Goal: Transaction & Acquisition: Book appointment/travel/reservation

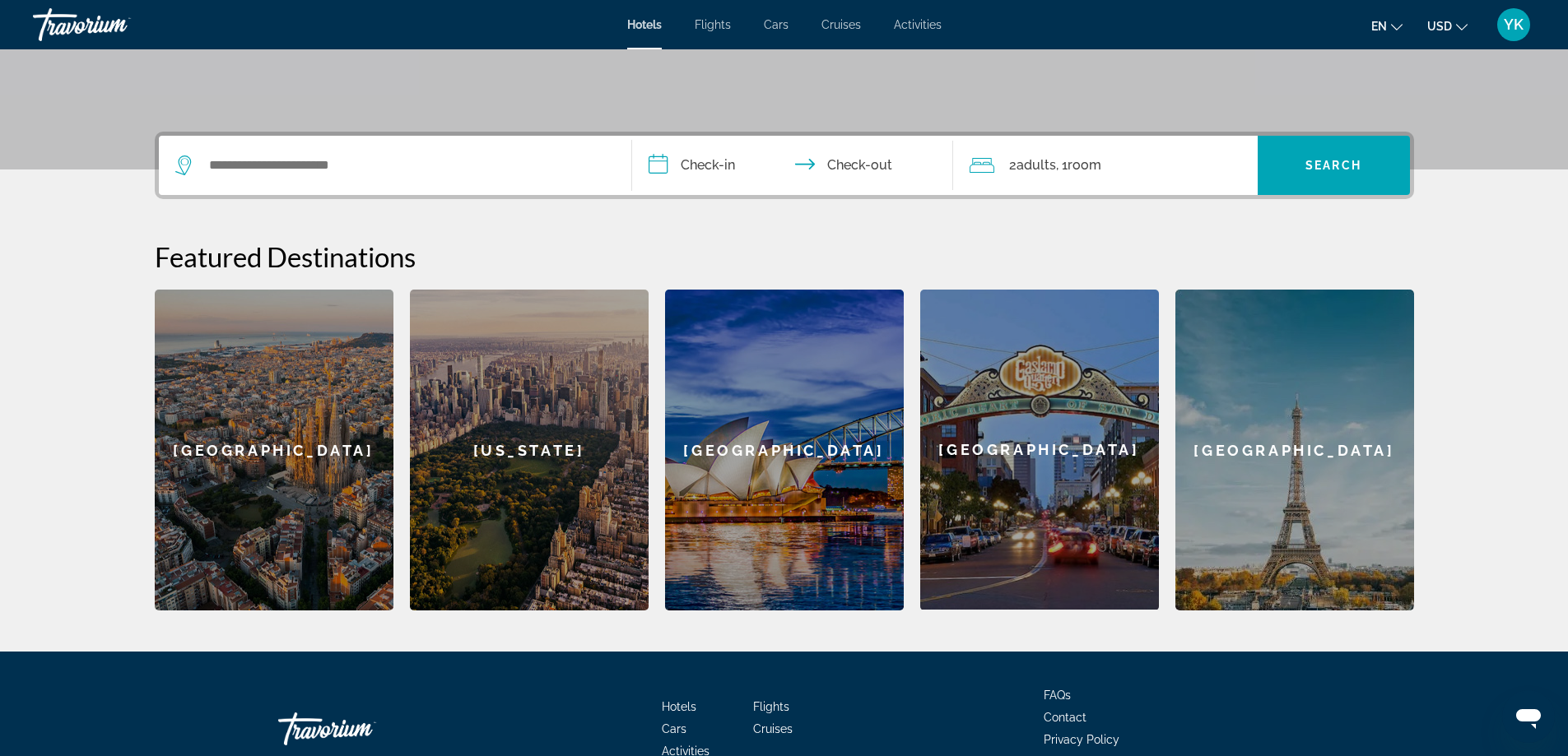
scroll to position [329, 0]
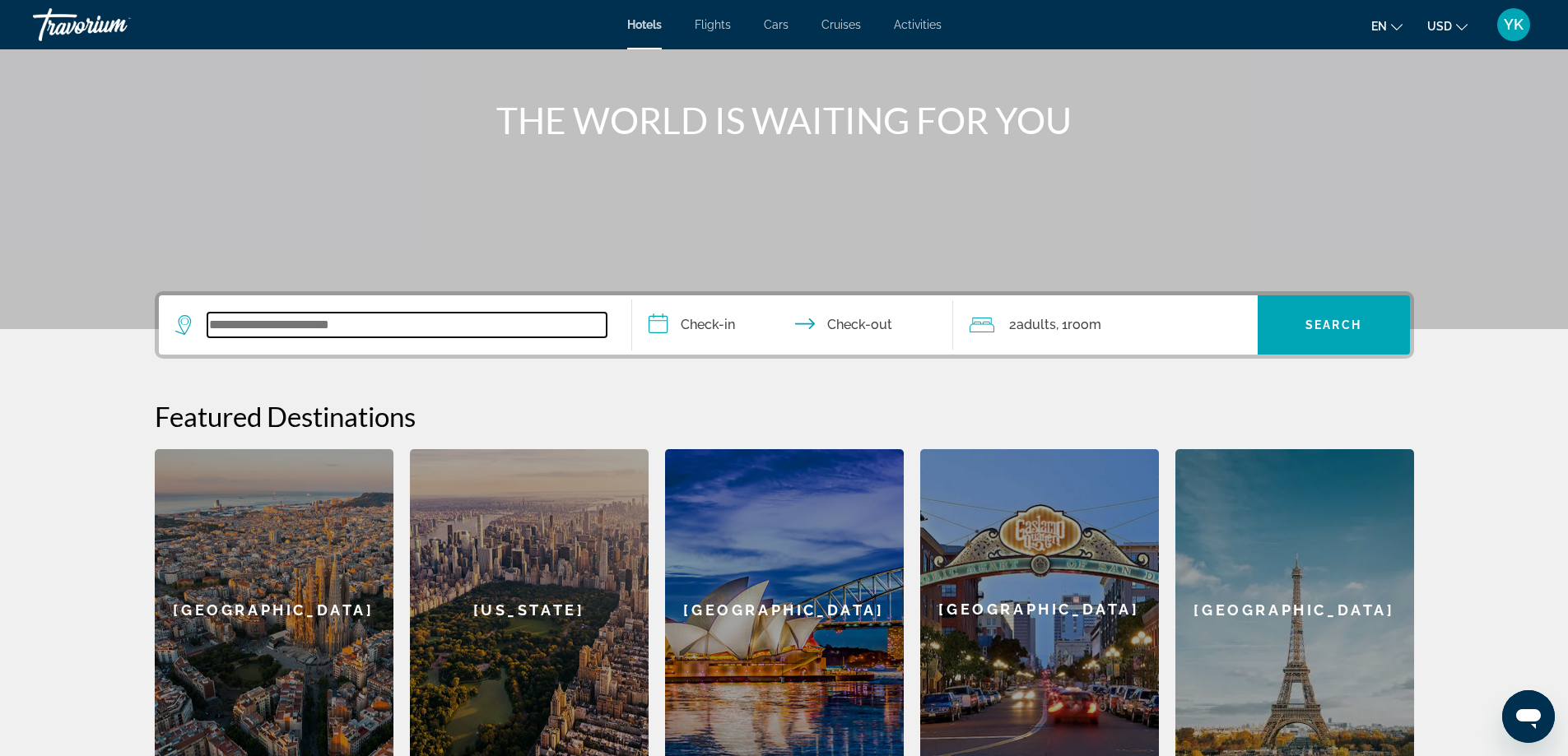
click at [453, 329] on input "Search widget" at bounding box center [407, 324] width 399 height 25
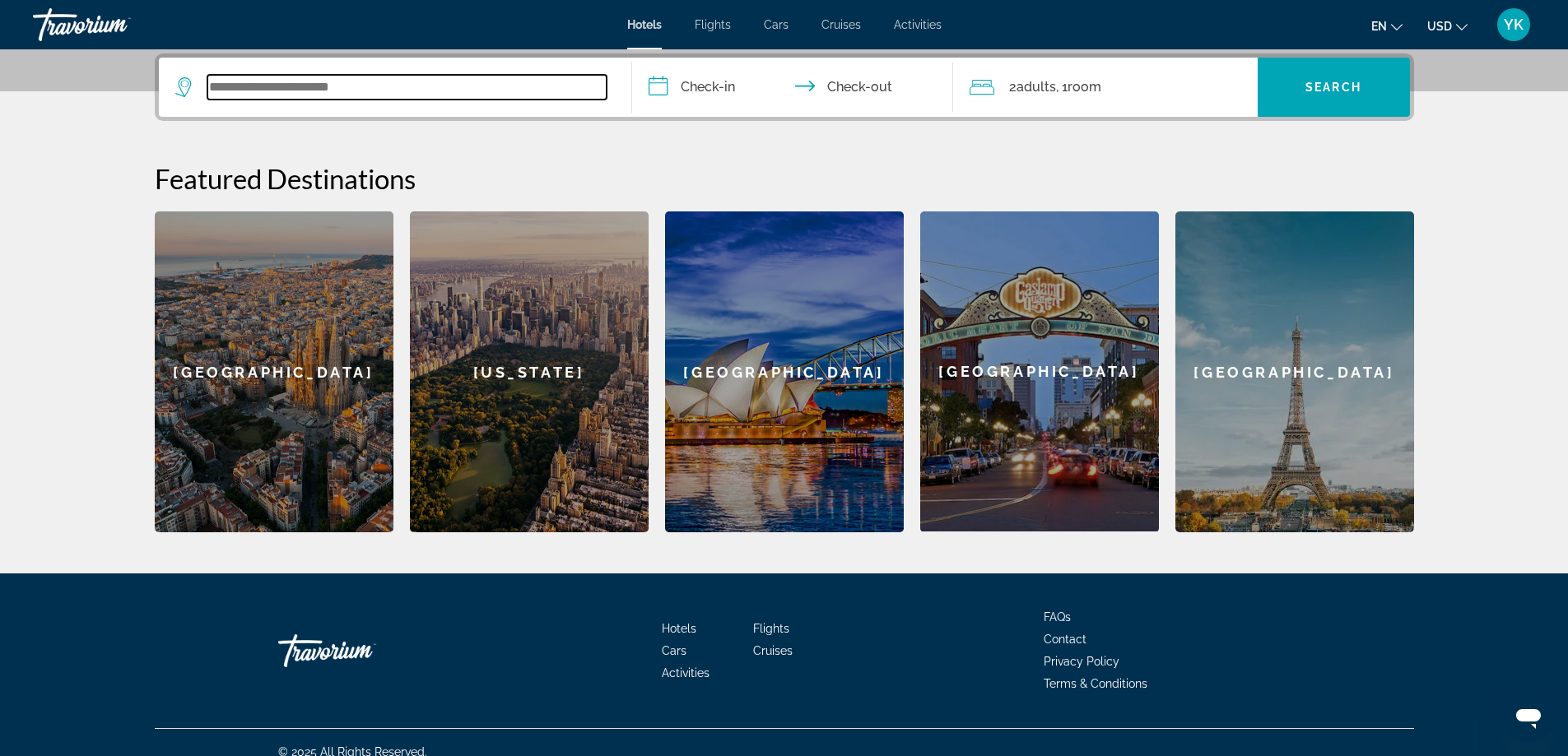
scroll to position [0, 0]
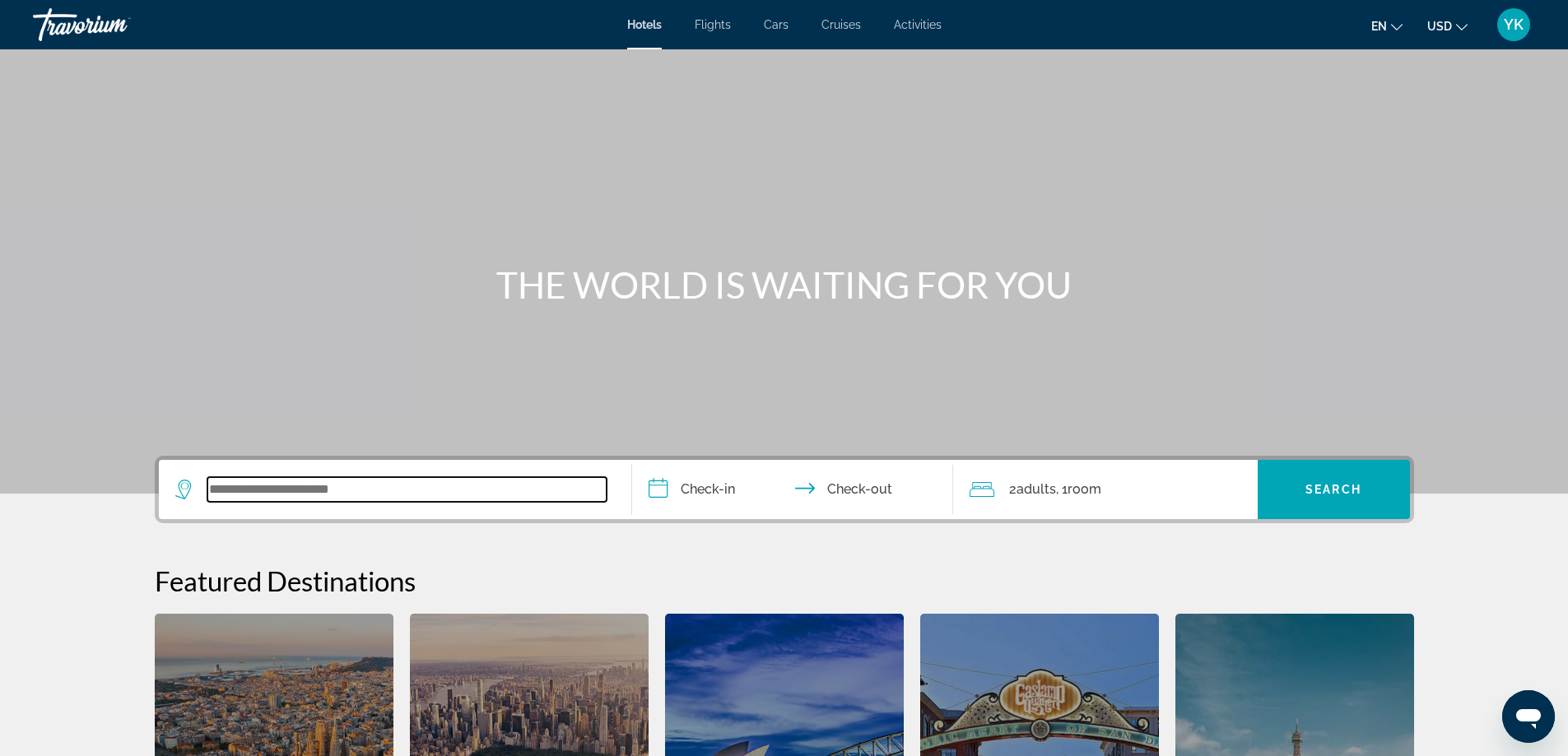
click at [374, 489] on input "Search widget" at bounding box center [407, 489] width 399 height 25
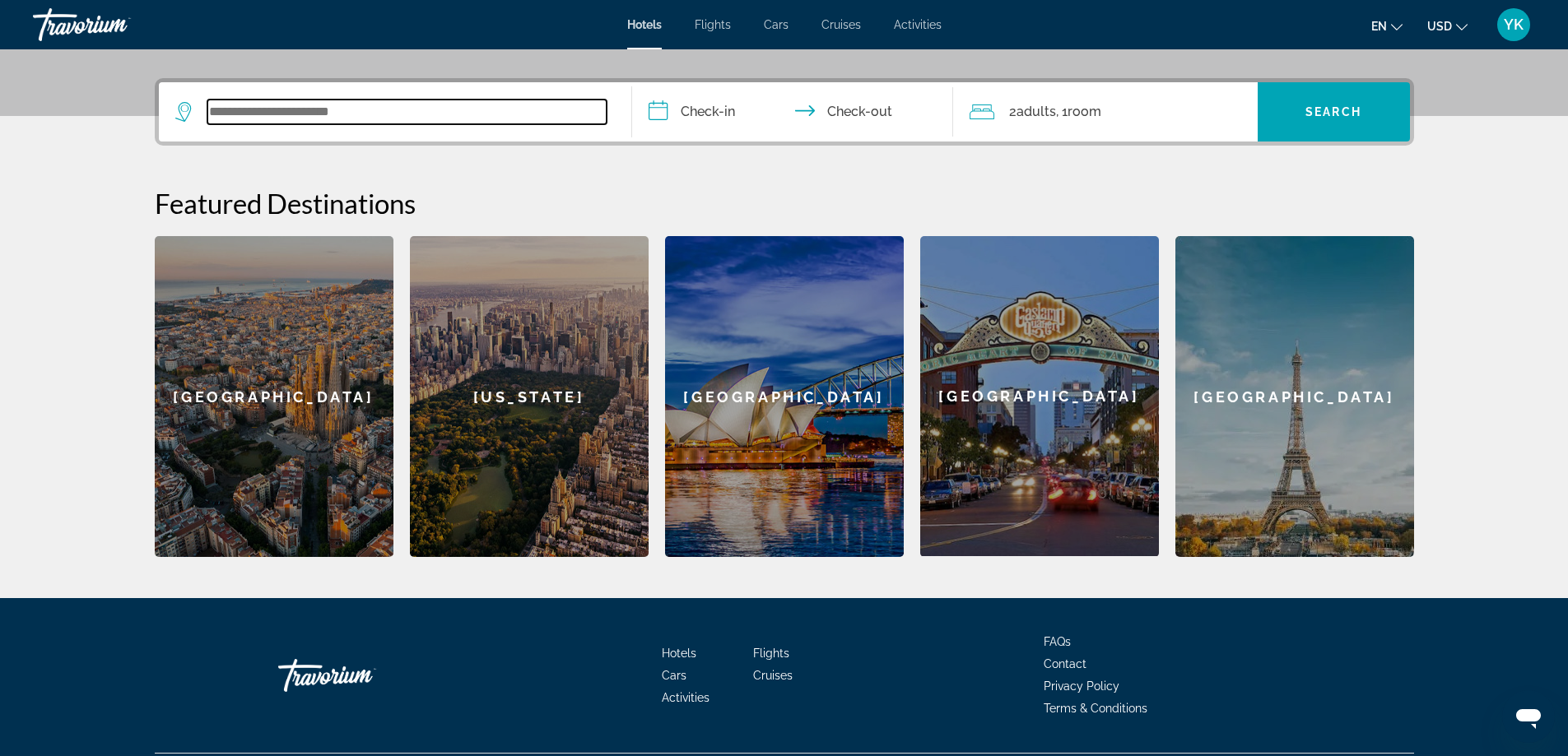
scroll to position [402, 0]
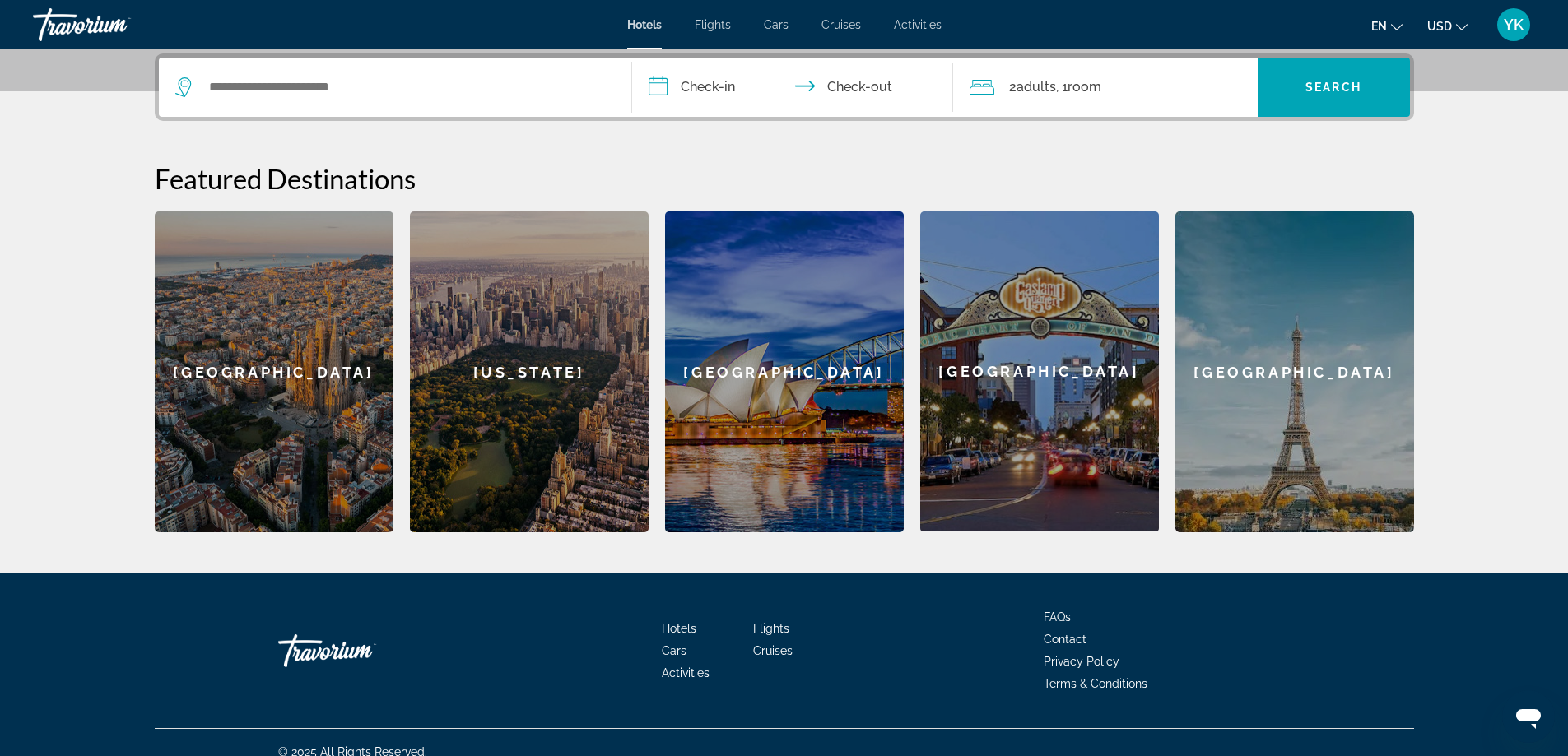
click at [514, 375] on div "[US_STATE]" at bounding box center [528, 371] width 239 height 320
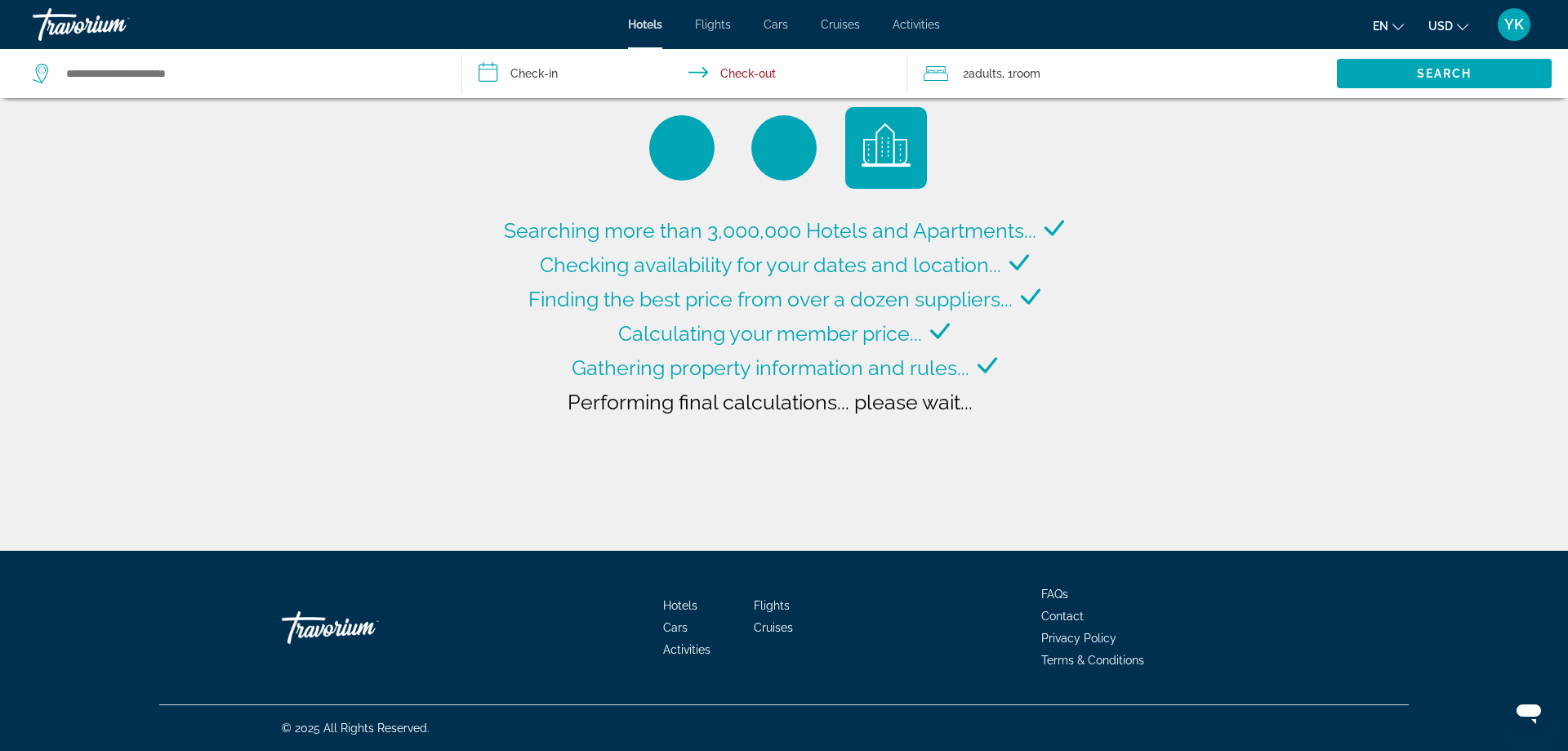
type input "**********"
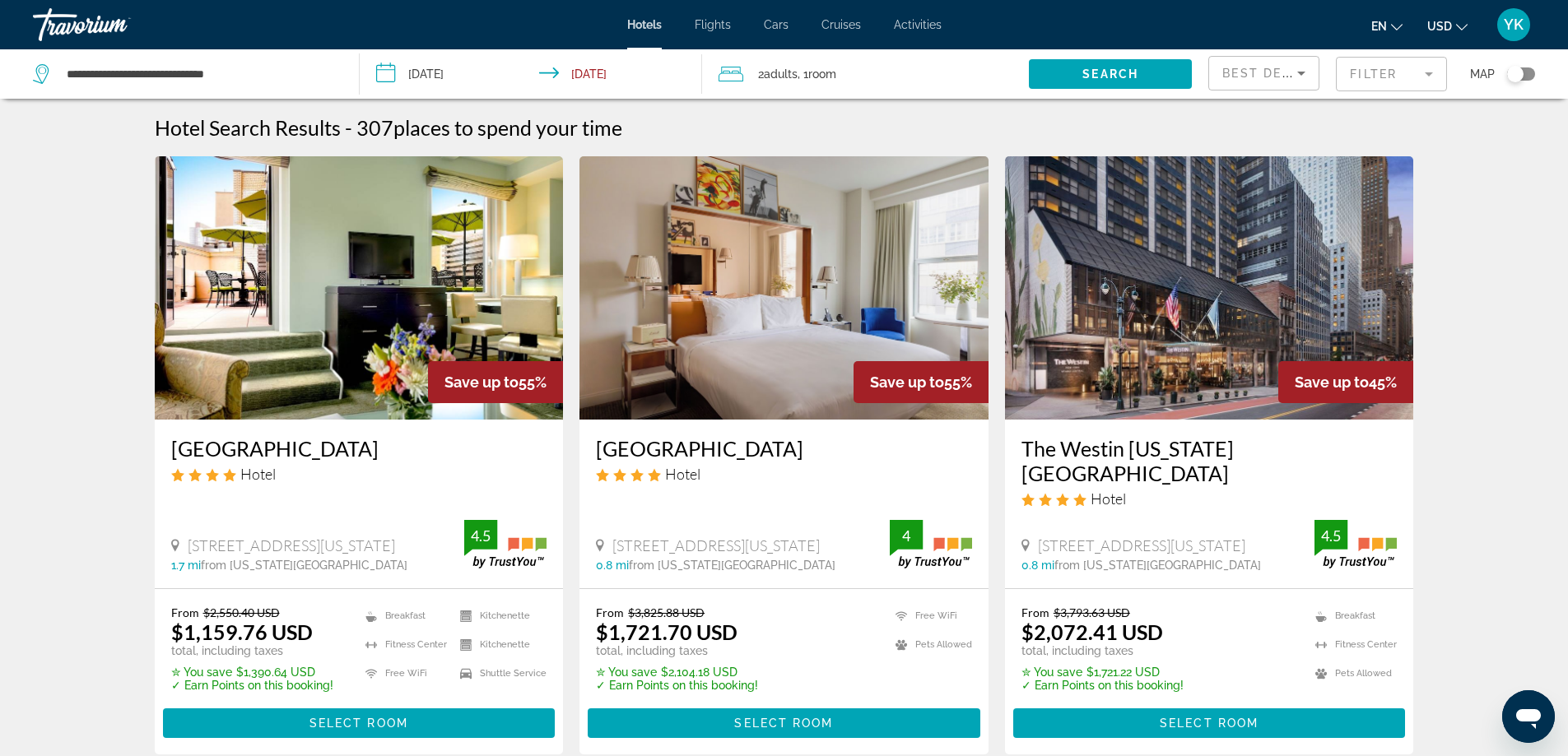
click at [435, 74] on input "**********" at bounding box center [534, 76] width 350 height 54
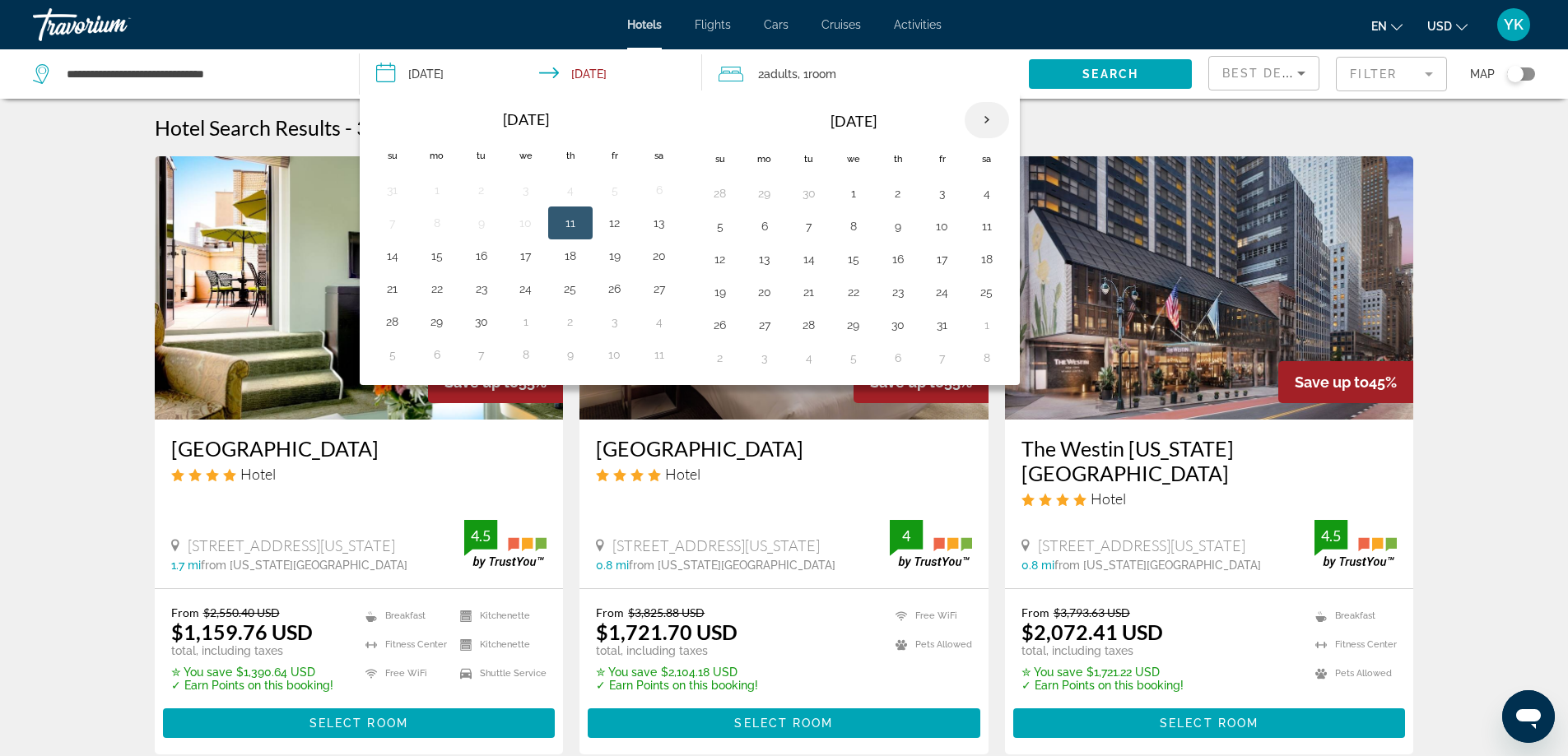
click at [981, 123] on th "Next month" at bounding box center [986, 120] width 44 height 36
click at [898, 288] on button "25" at bounding box center [897, 291] width 26 height 23
click at [989, 288] on button "27" at bounding box center [986, 291] width 26 height 23
type input "**********"
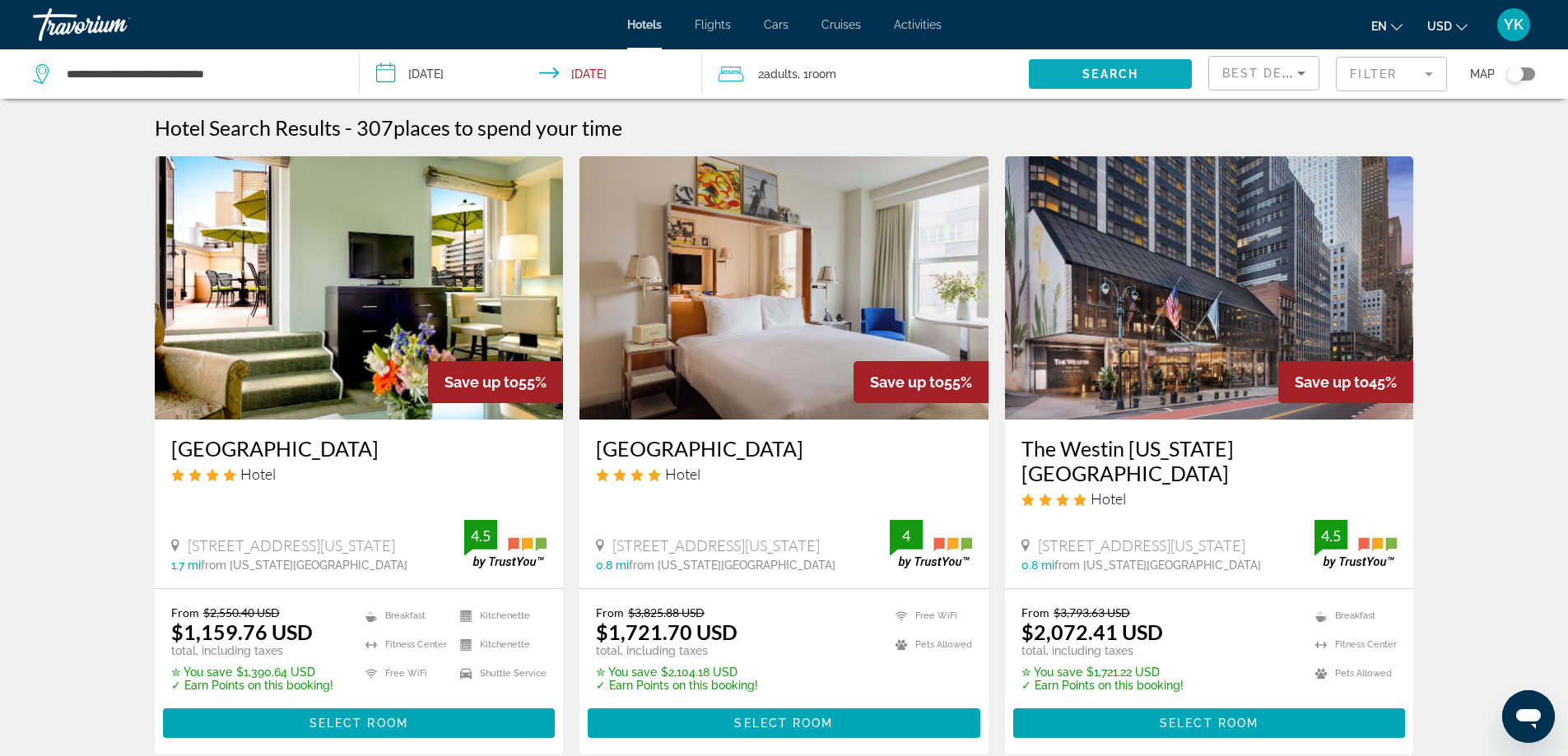
click at [1077, 72] on span "Search widget" at bounding box center [1109, 74] width 163 height 40
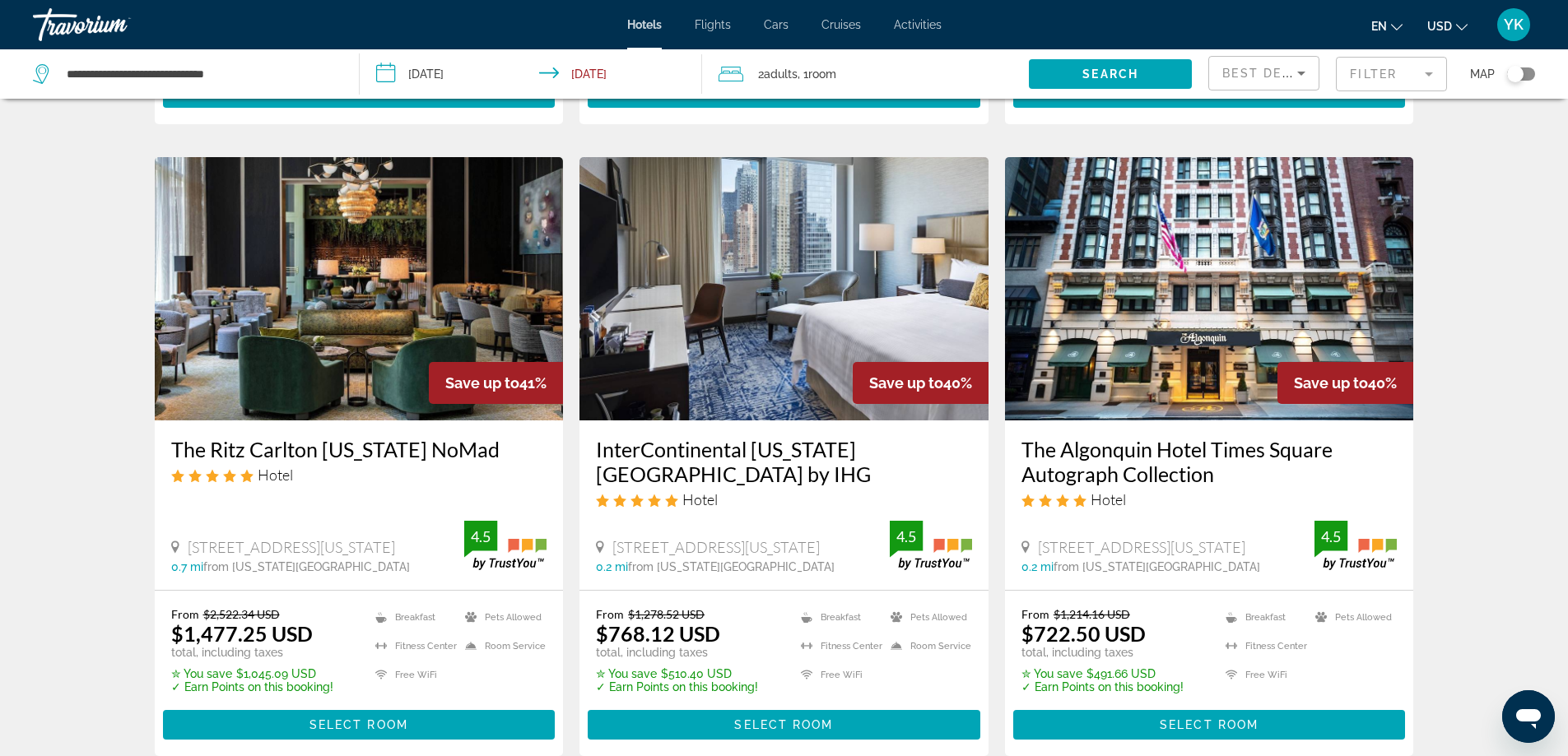
scroll to position [136, 0]
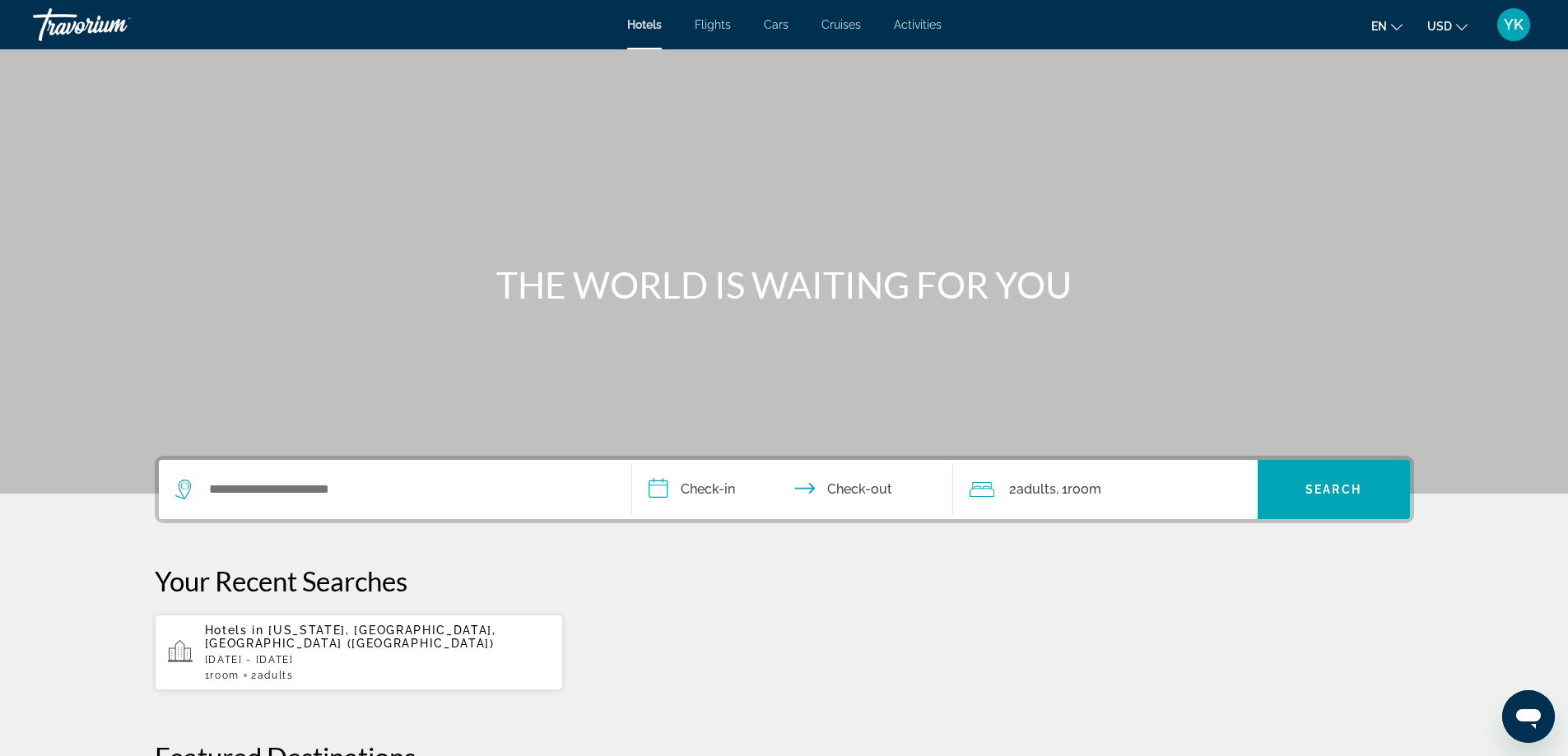
click at [908, 28] on span "Activities" at bounding box center [917, 25] width 48 height 14
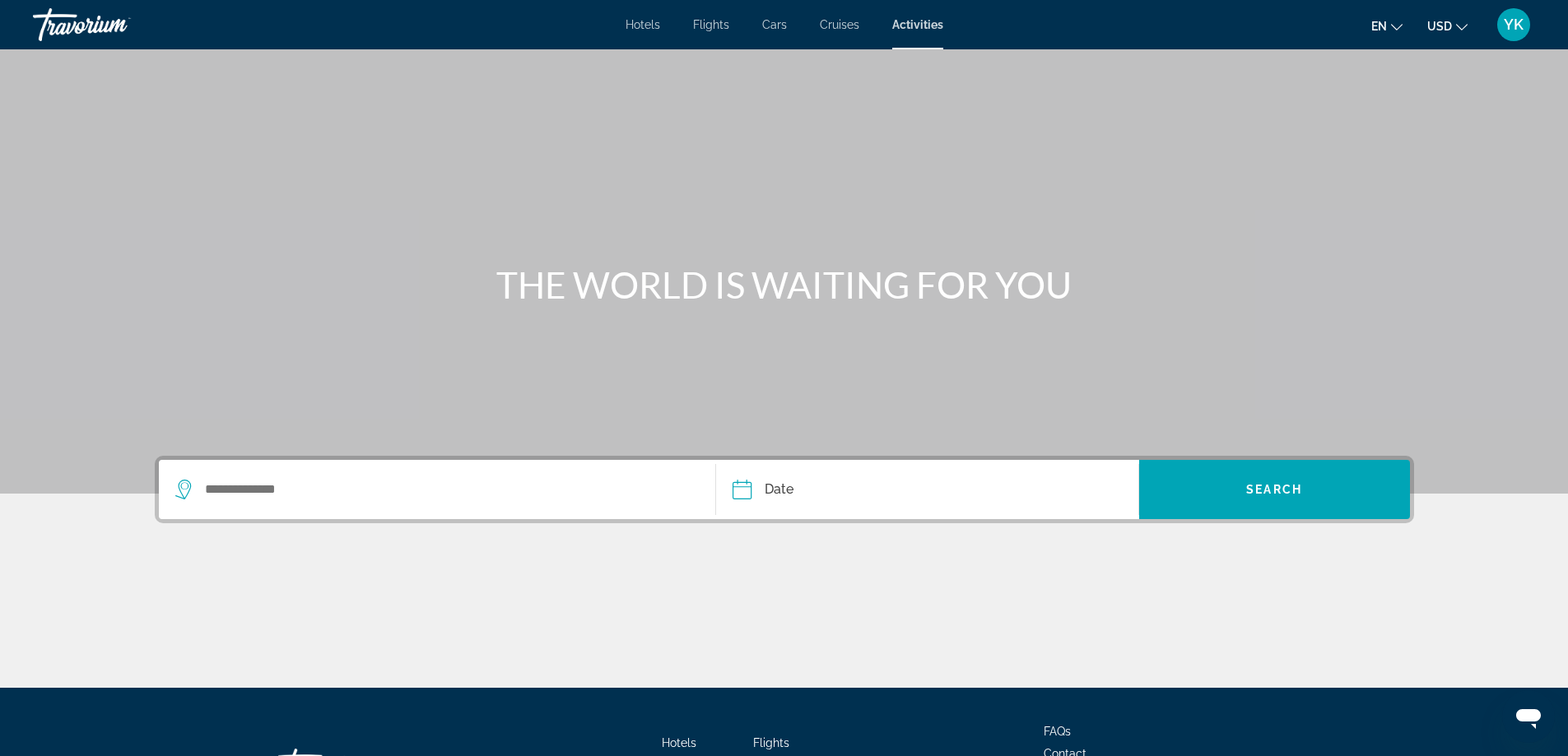
click at [775, 486] on input "Date" at bounding box center [833, 492] width 209 height 64
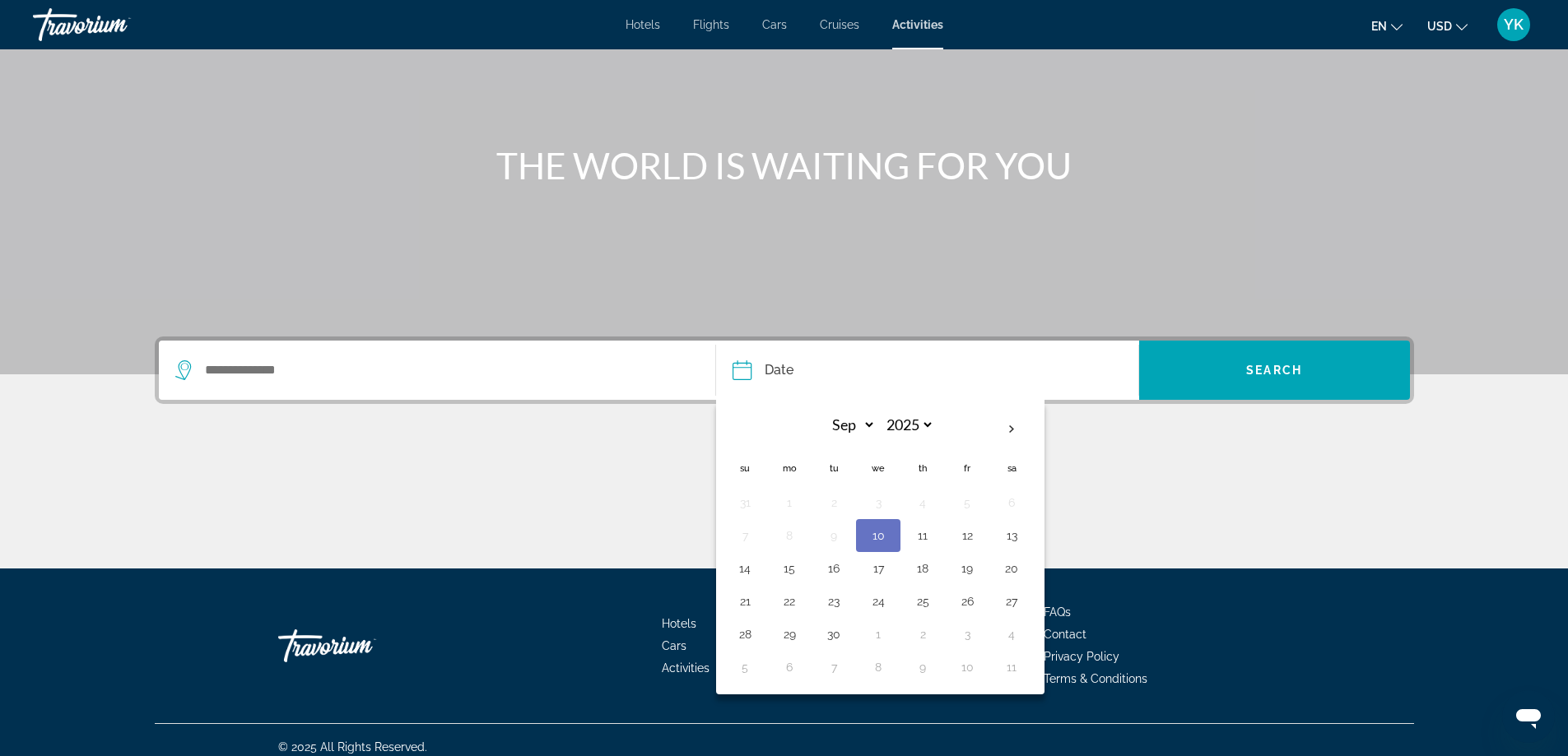
scroll to position [133, 0]
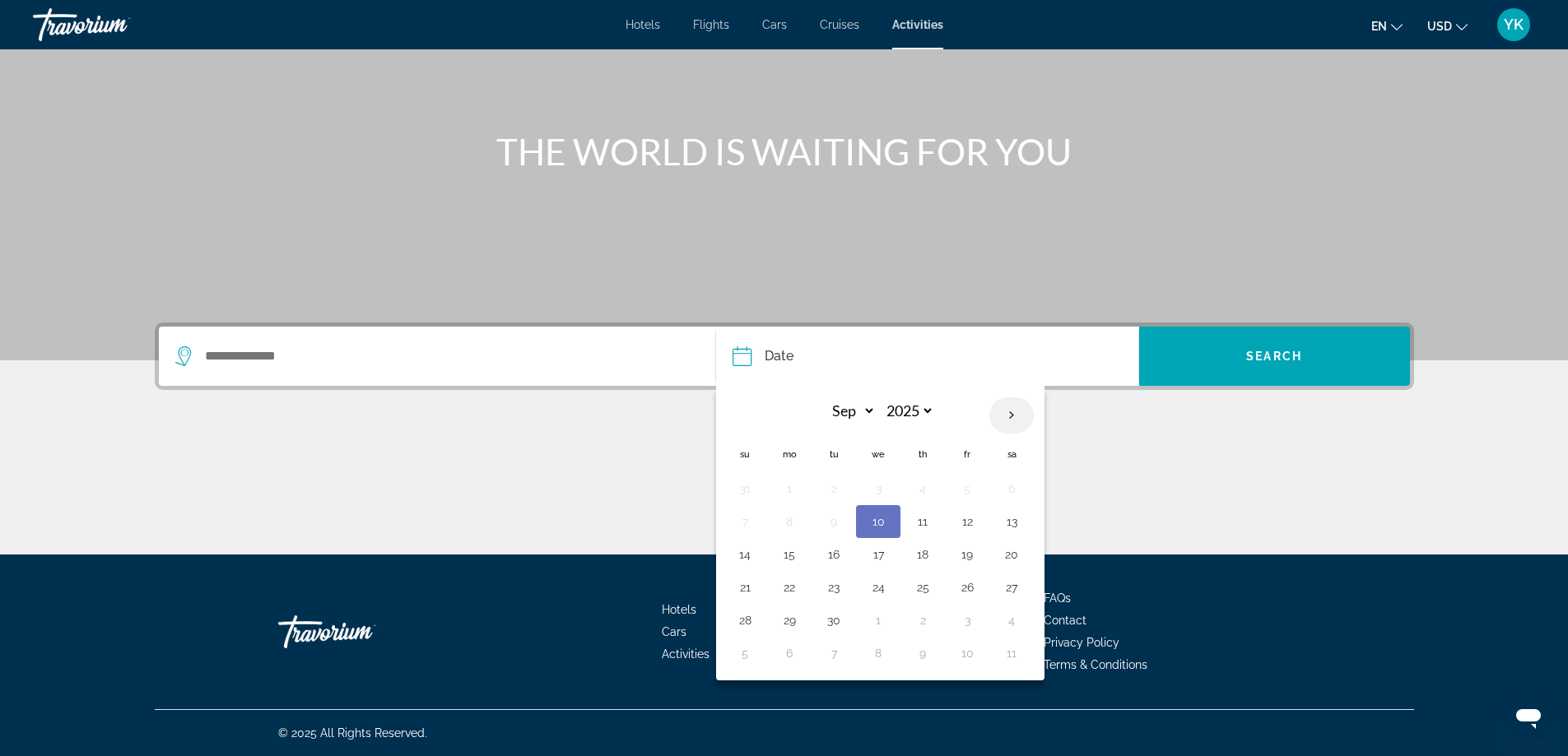
click at [1007, 416] on th "Next month" at bounding box center [1011, 416] width 44 height 36
select select "**"
click at [829, 626] on button "25" at bounding box center [833, 620] width 26 height 23
type input "**********"
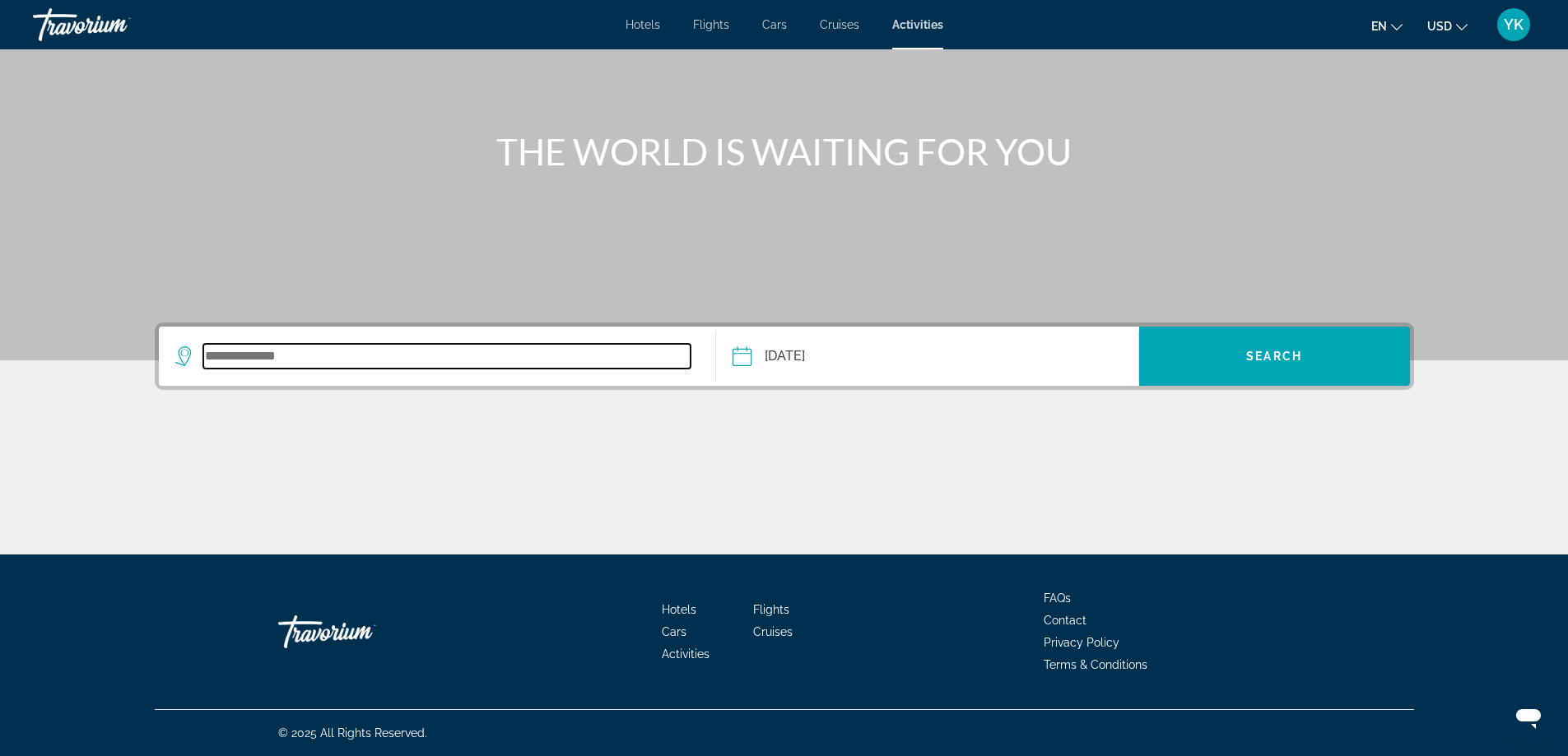
click at [390, 357] on input "Search widget" at bounding box center [447, 356] width 488 height 25
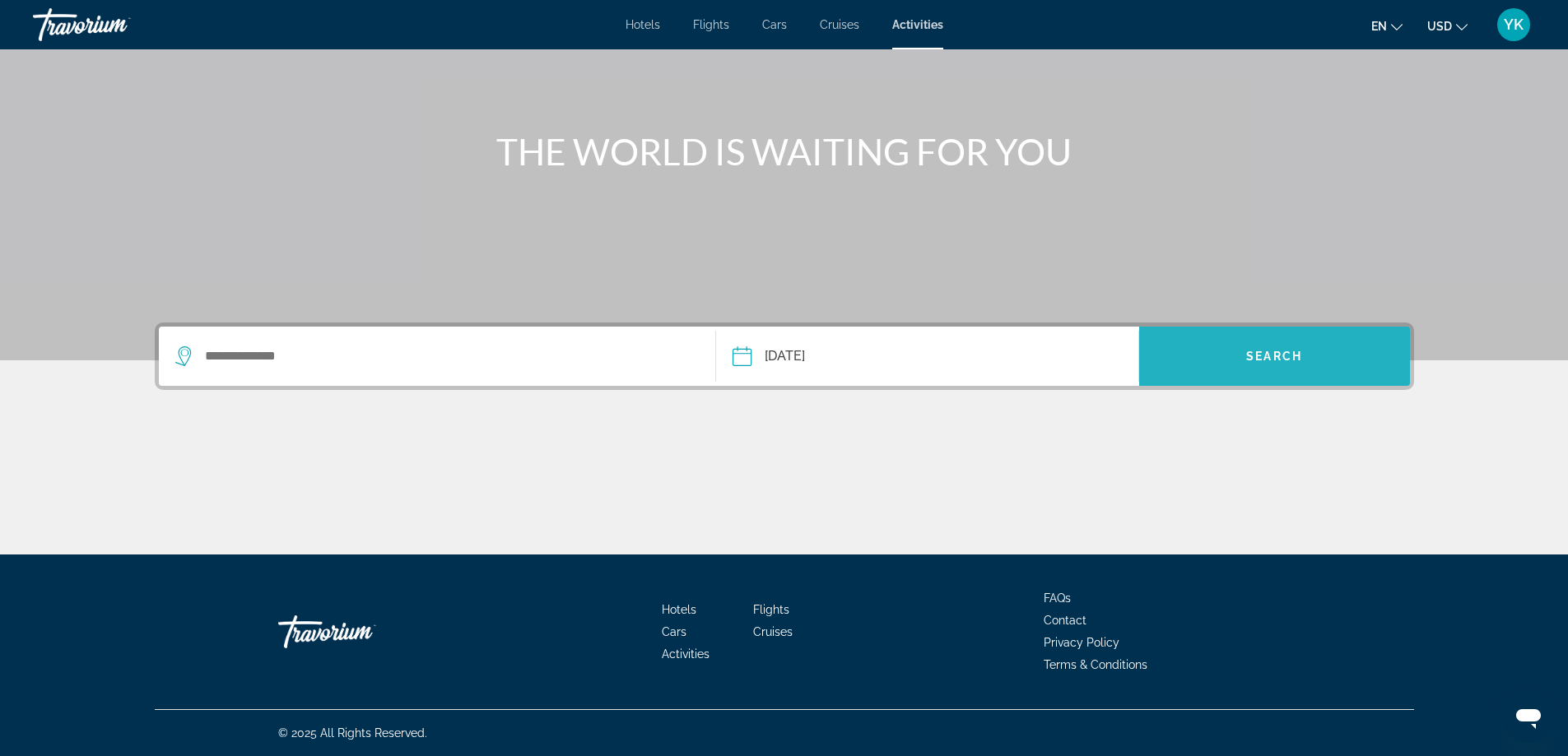
click at [1244, 349] on span "Search widget" at bounding box center [1274, 357] width 271 height 40
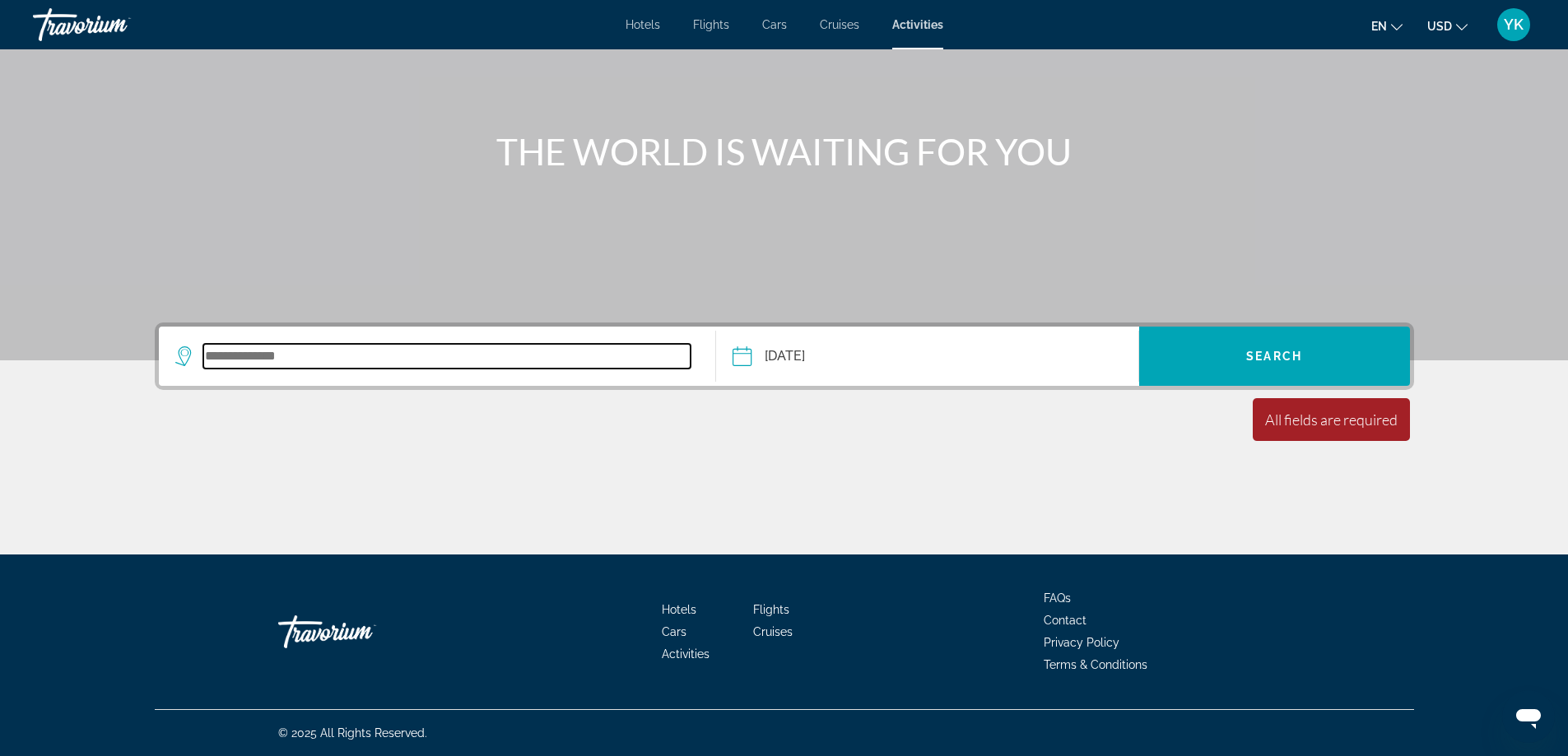
click at [582, 360] on input "Search widget" at bounding box center [447, 356] width 488 height 25
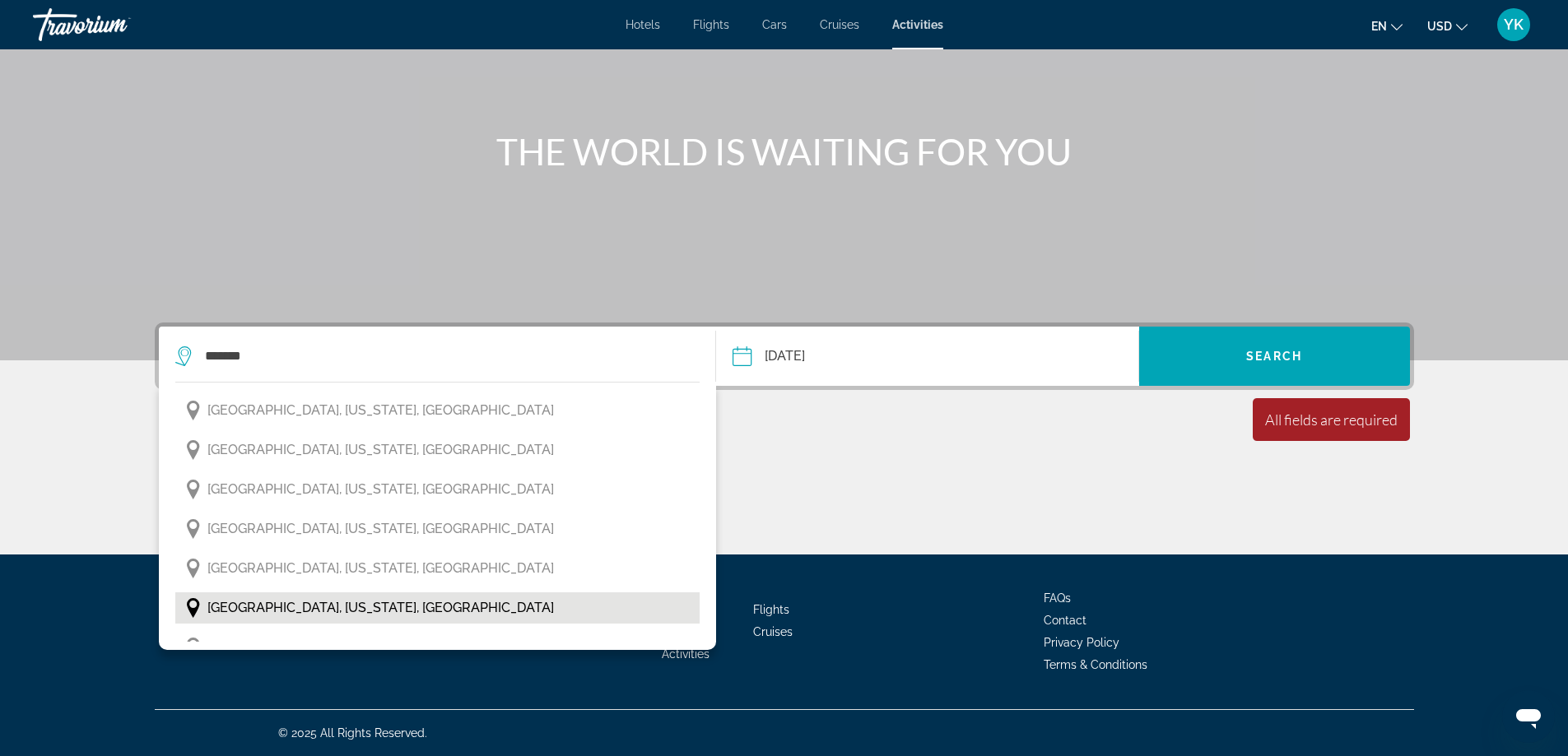
click at [351, 603] on span "Daytona Beach, Florida, USA" at bounding box center [380, 607] width 347 height 23
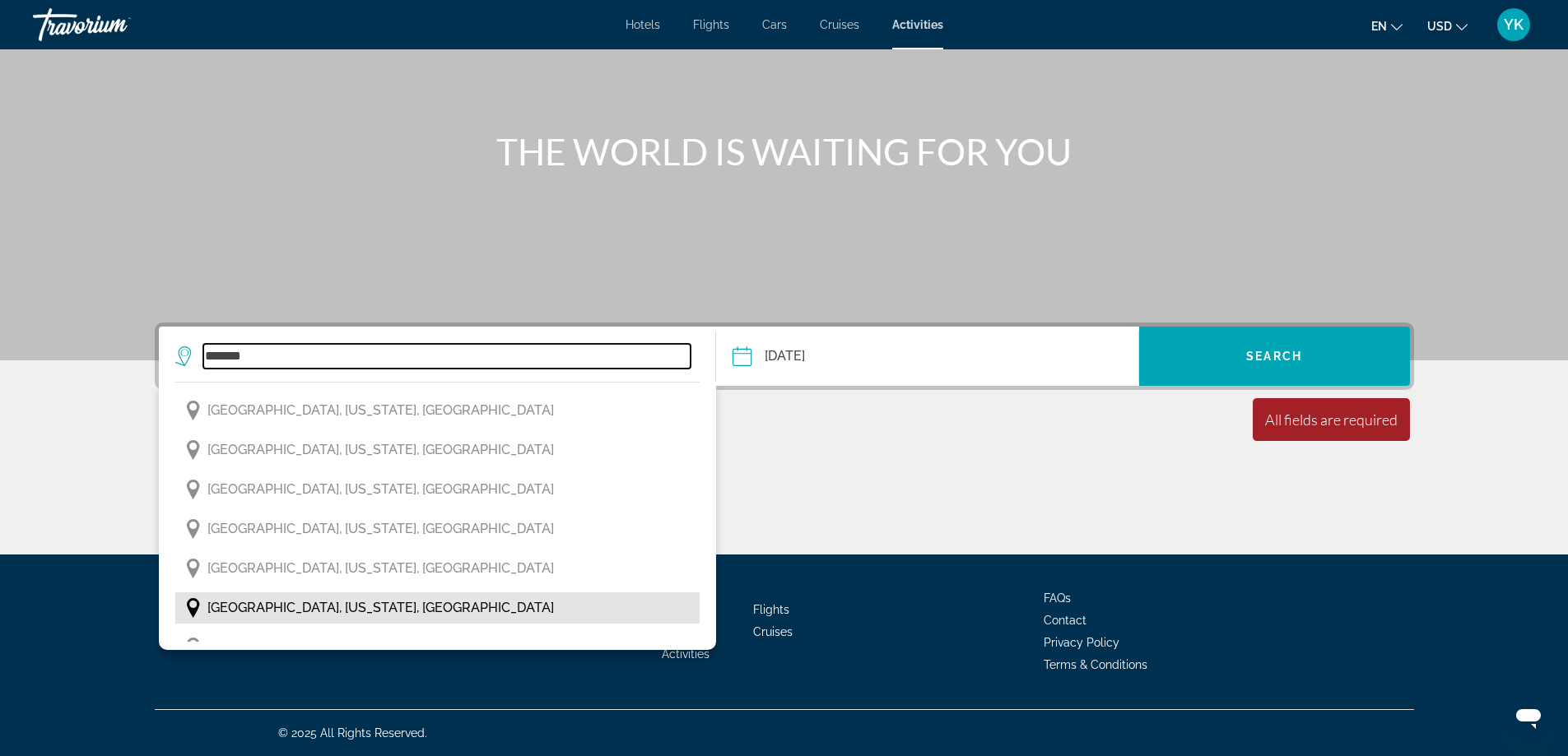
type input "**********"
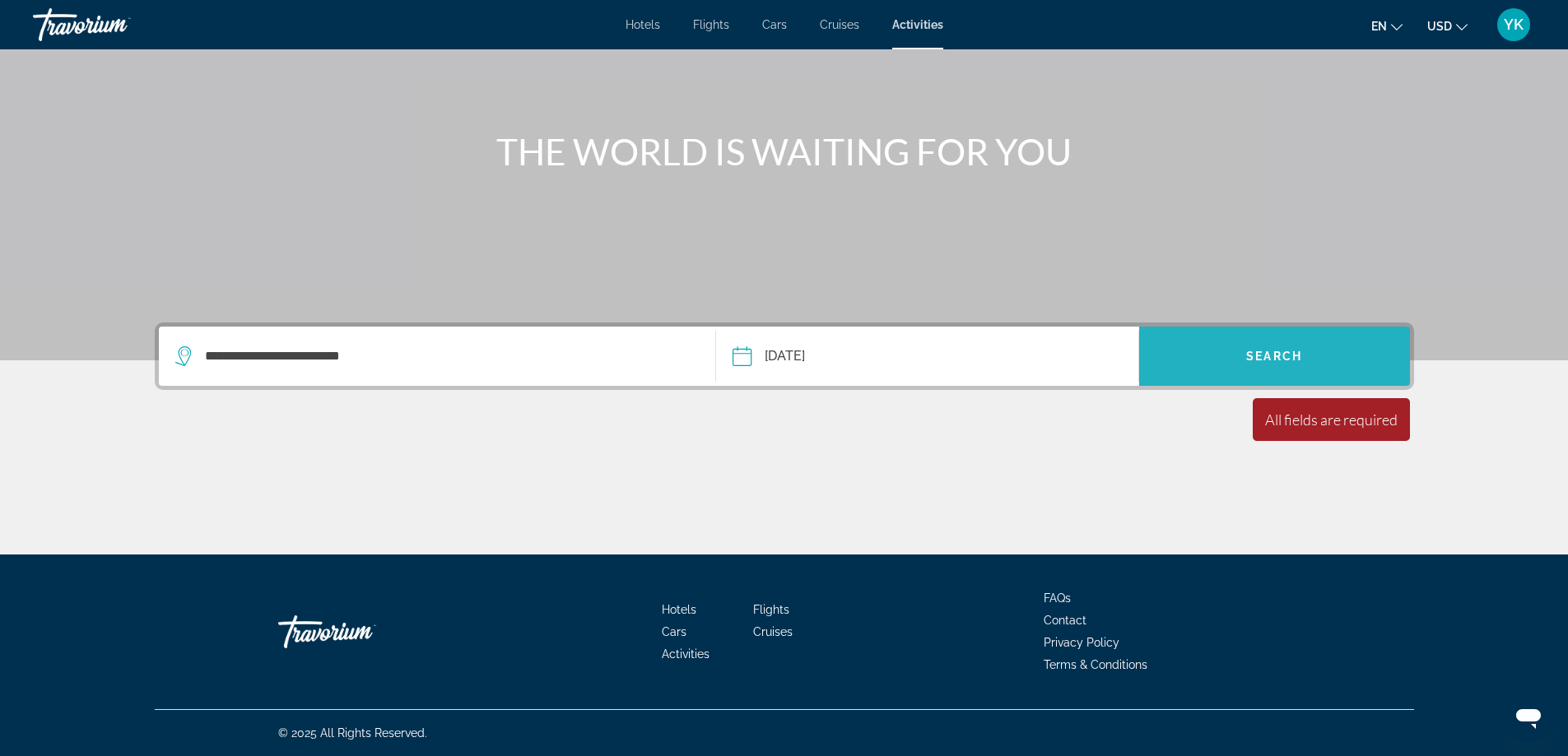
click at [1247, 359] on span "Search" at bounding box center [1274, 356] width 56 height 14
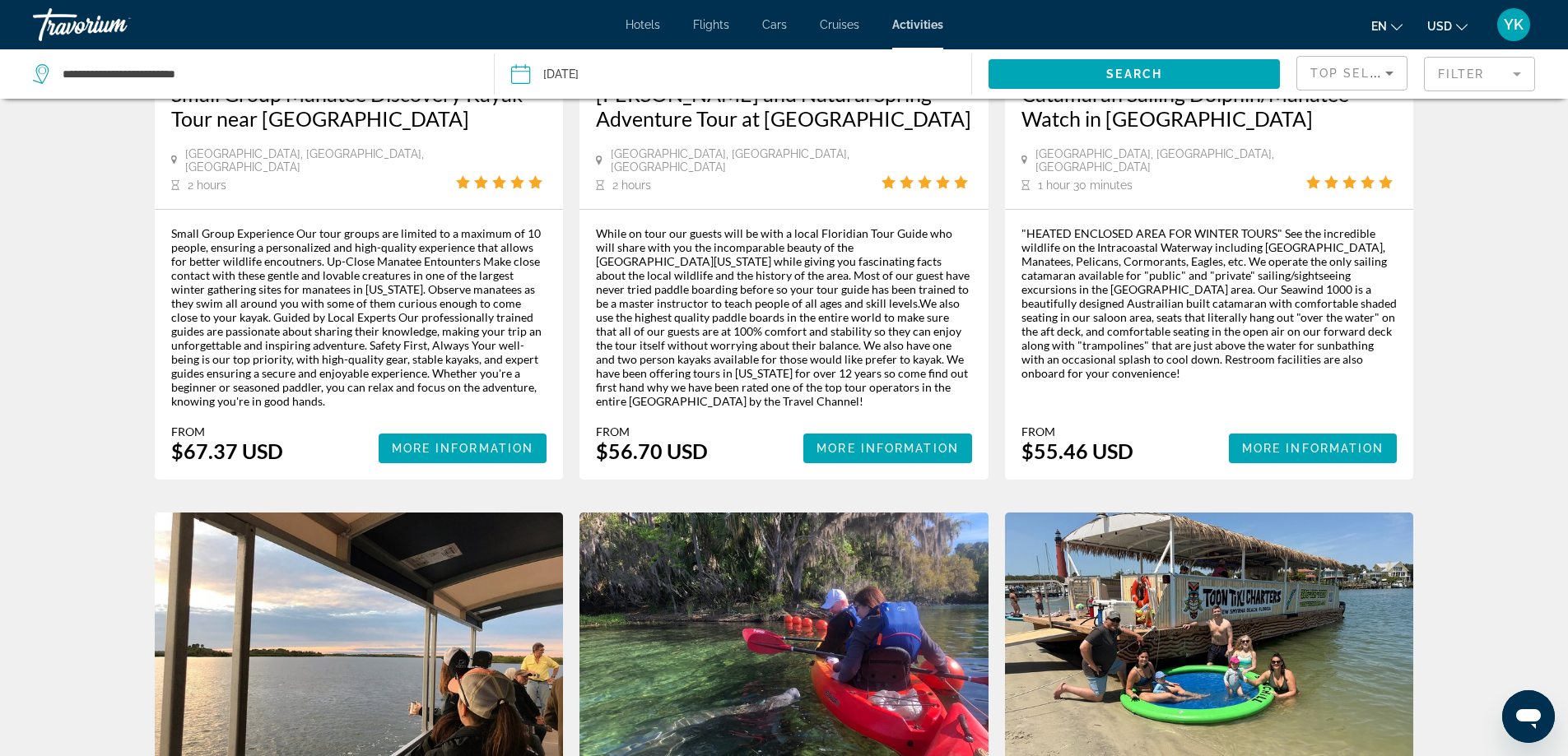
scroll to position [1069, 0]
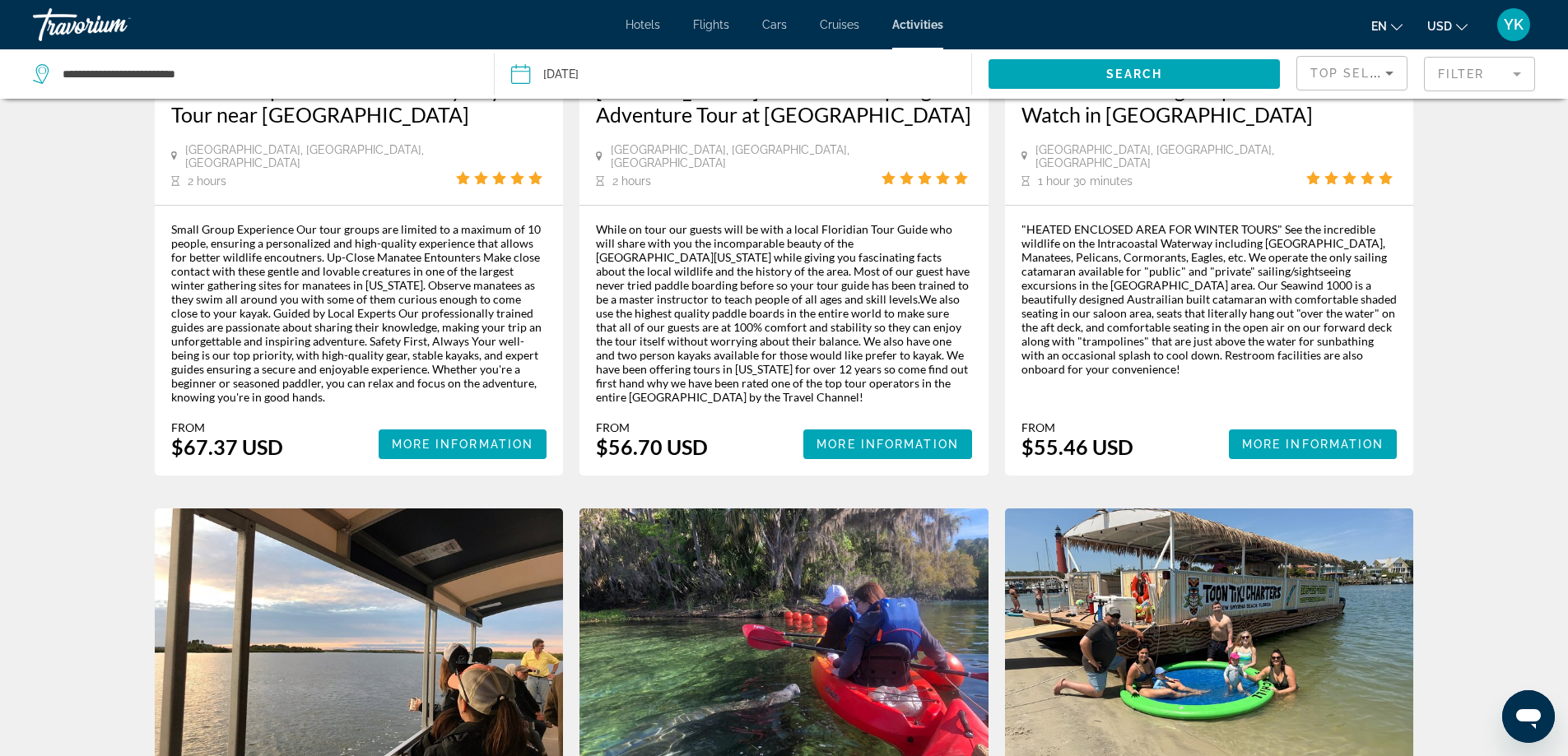
click at [643, 30] on span "Hotels" at bounding box center [643, 25] width 35 height 14
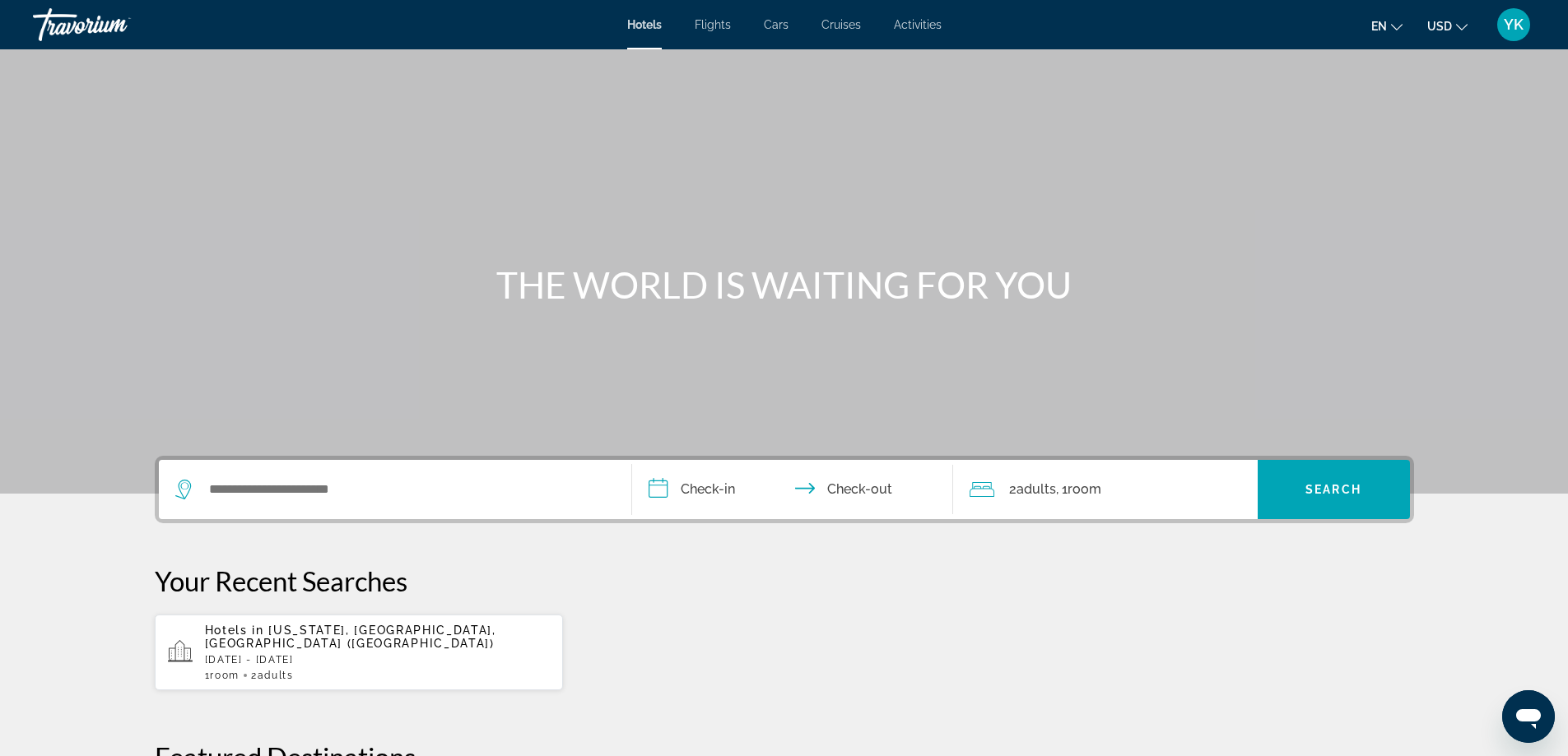
click at [718, 486] on input "**********" at bounding box center [795, 492] width 328 height 64
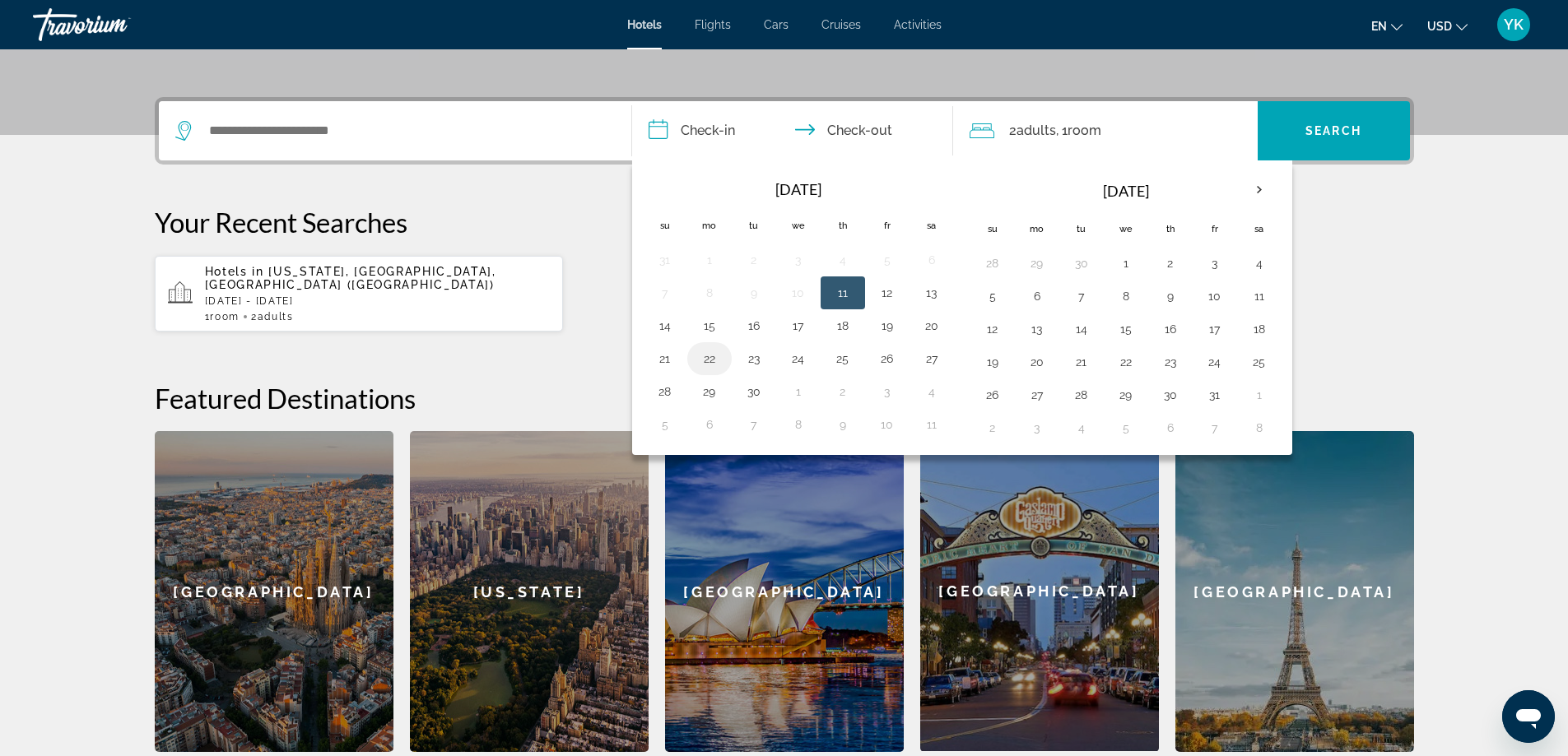
scroll to position [402, 0]
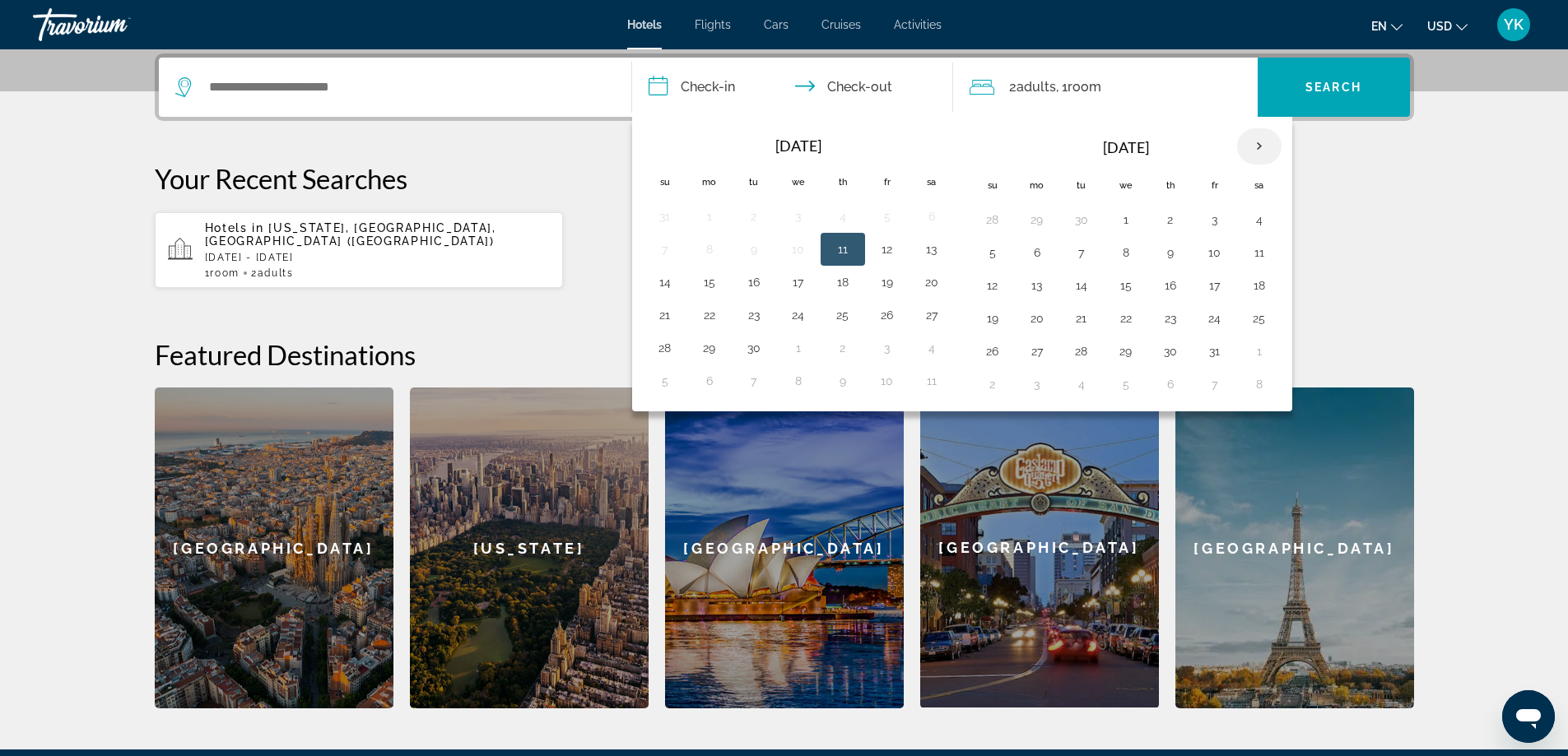
click at [1261, 152] on th "Next month" at bounding box center [1258, 146] width 44 height 36
click at [1085, 358] on button "25" at bounding box center [1080, 350] width 26 height 23
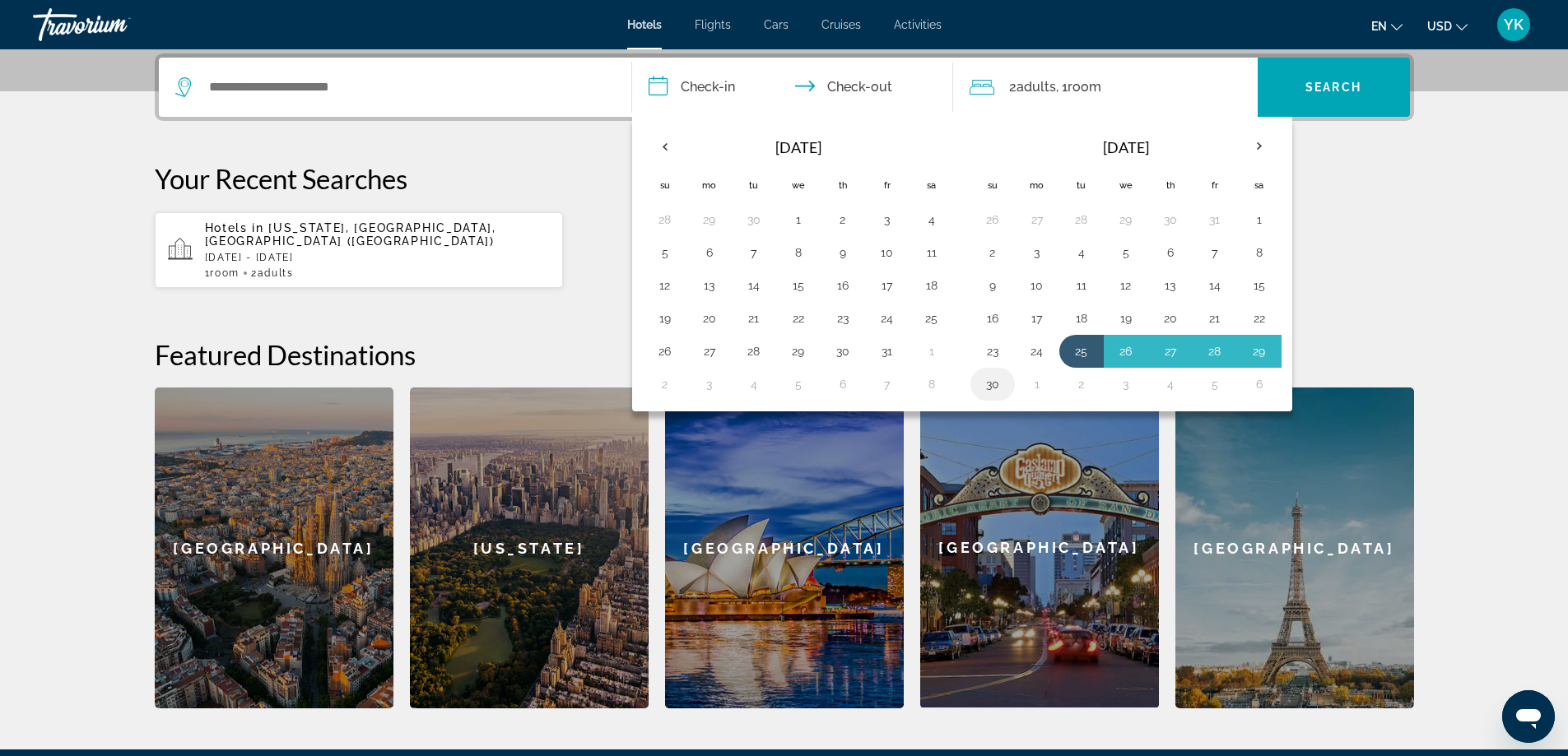
click at [982, 394] on button "30" at bounding box center [992, 384] width 26 height 23
type input "**********"
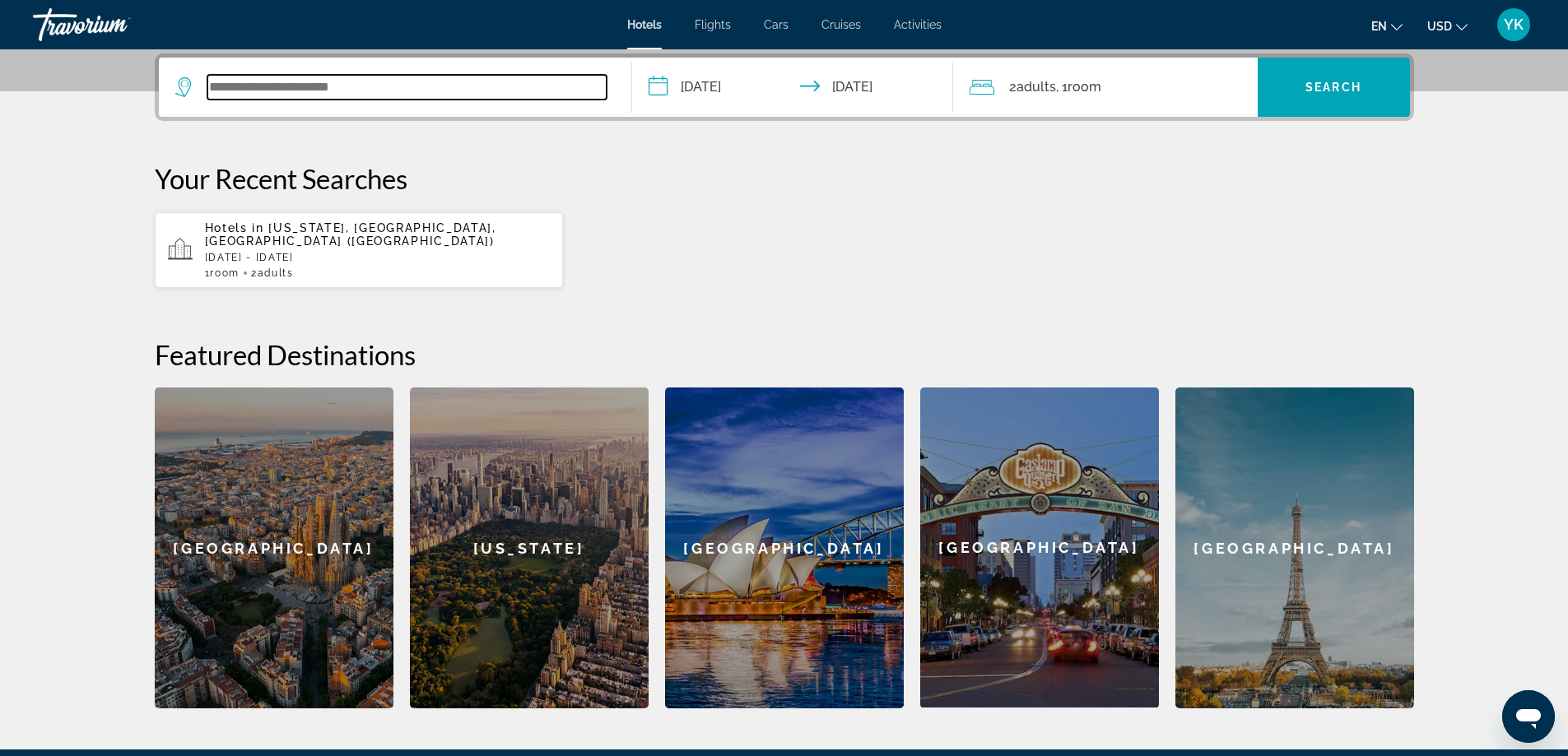
click at [435, 95] on input "Search widget" at bounding box center [407, 86] width 399 height 25
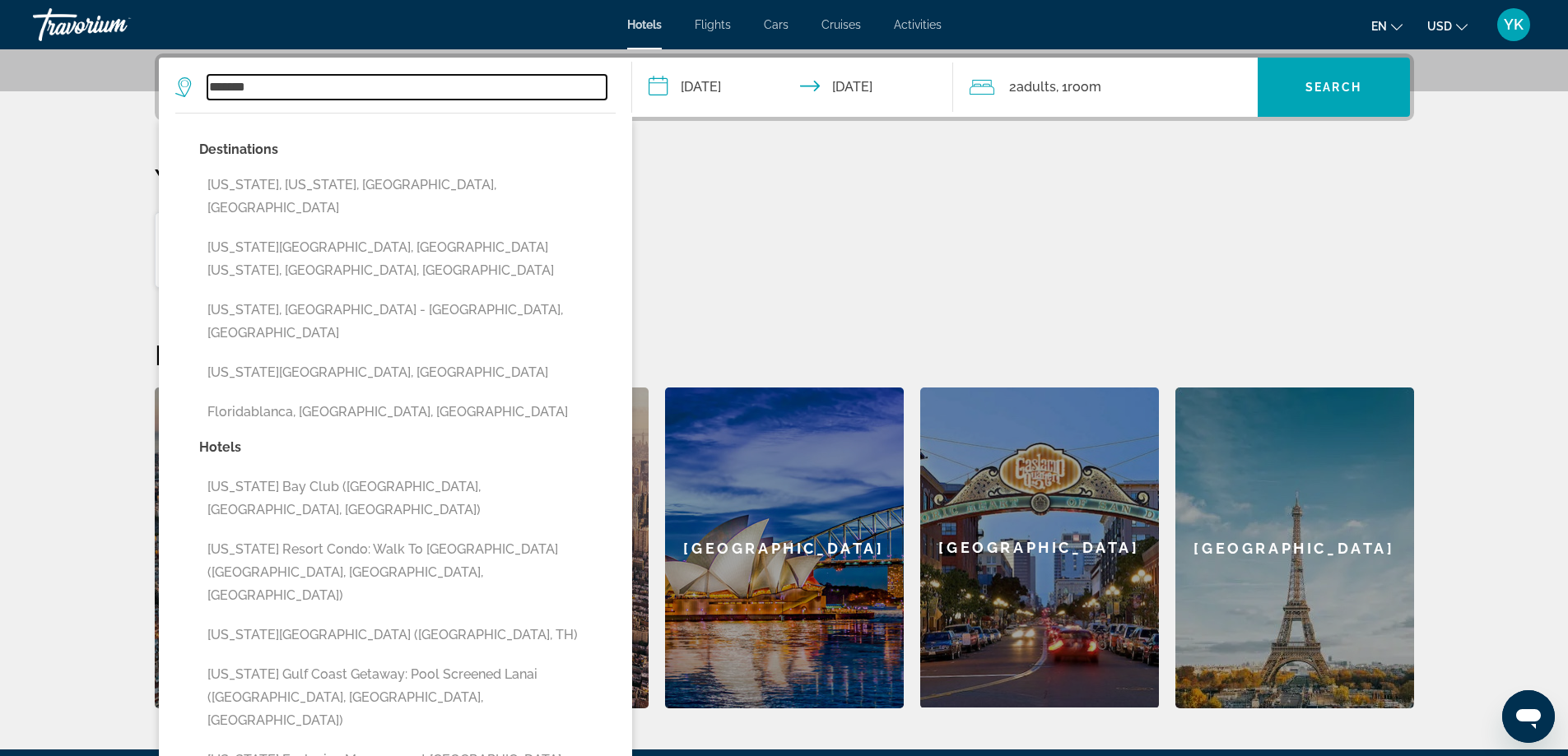
drag, startPoint x: 257, startPoint y: 90, endPoint x: 193, endPoint y: 87, distance: 64.1
click at [193, 87] on div "*******" at bounding box center [390, 86] width 431 height 25
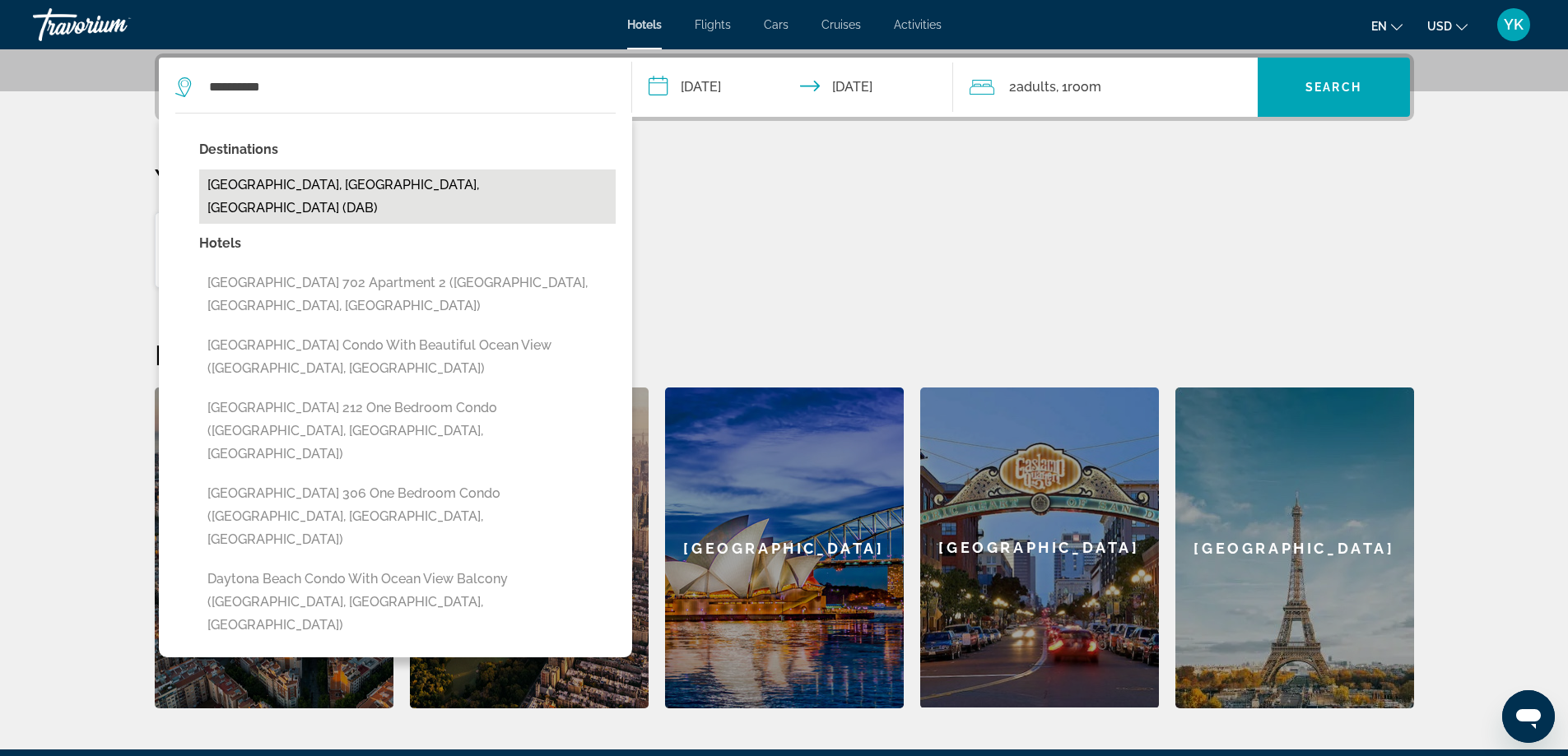
click at [286, 189] on button "Daytona Beach, FL, United States (DAB)" at bounding box center [407, 197] width 417 height 54
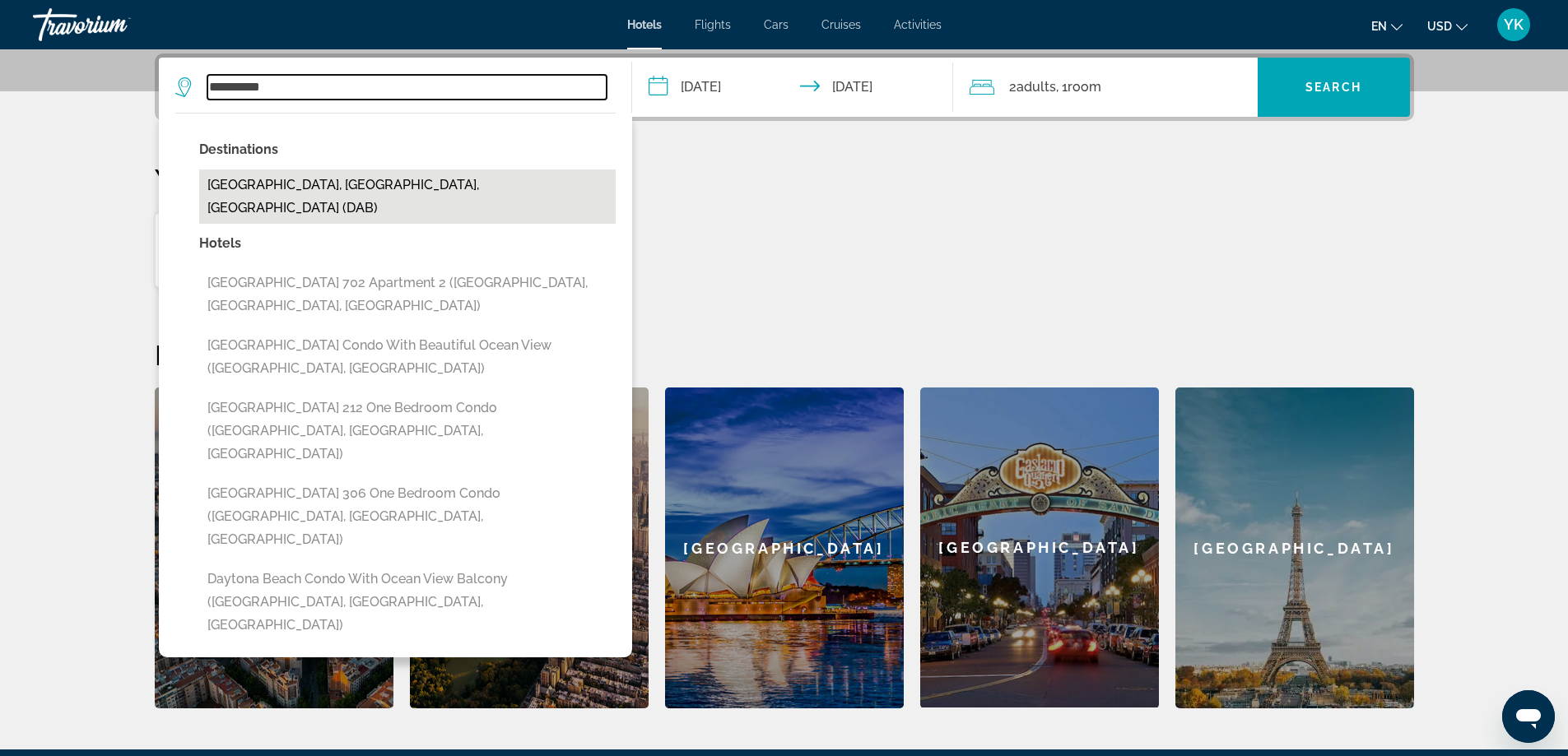
type input "**********"
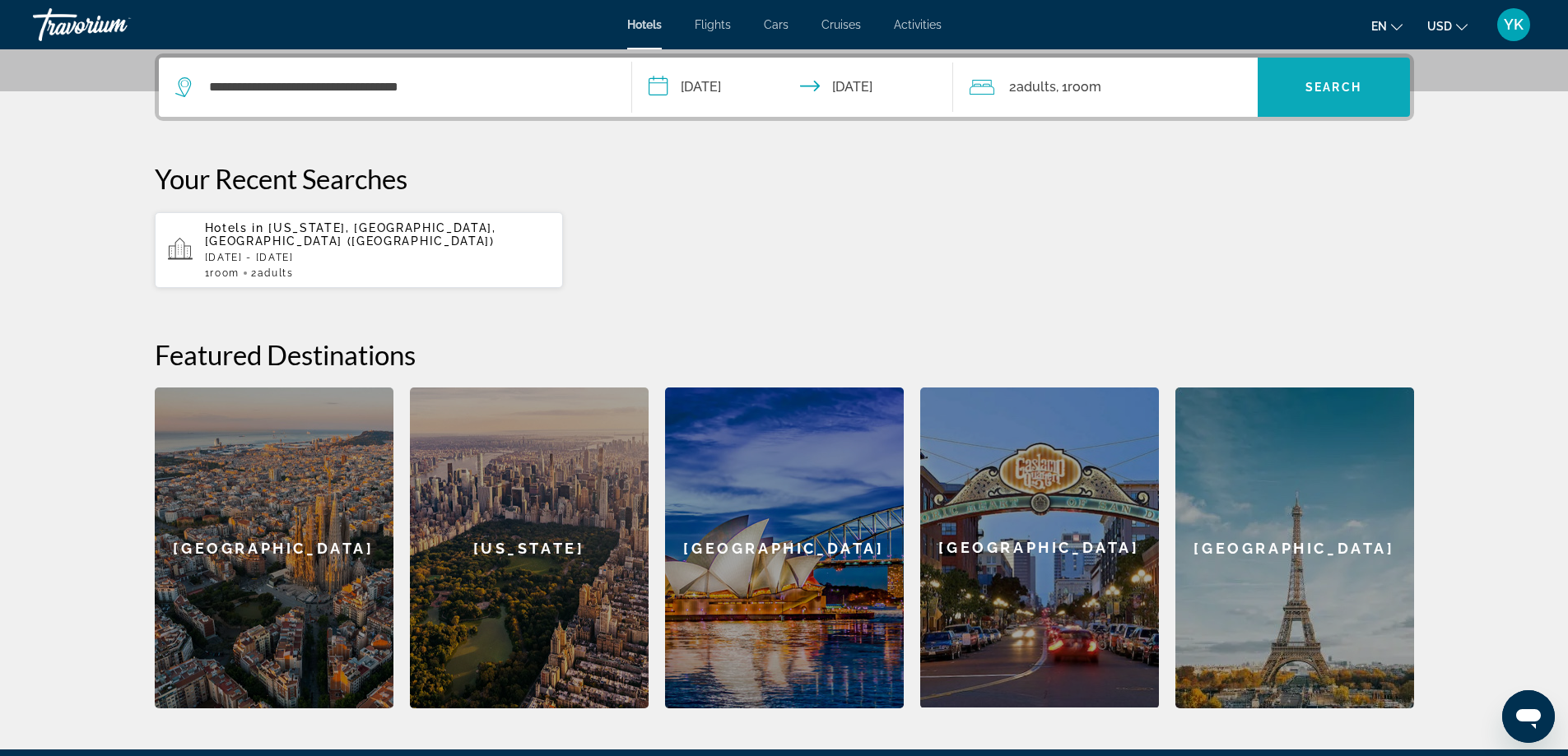
click at [1330, 93] on button "Search" at bounding box center [1334, 86] width 153 height 59
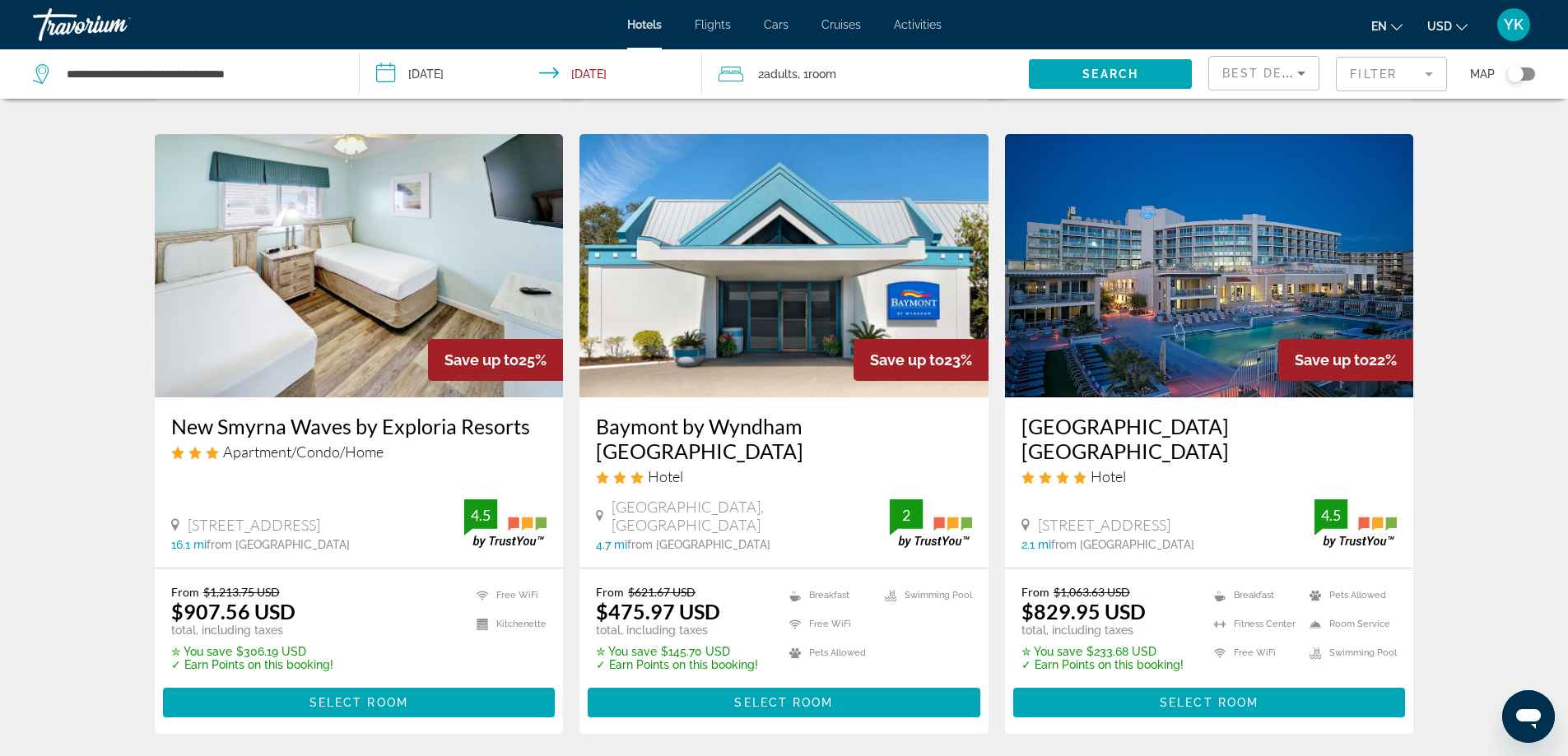
scroll to position [658, 0]
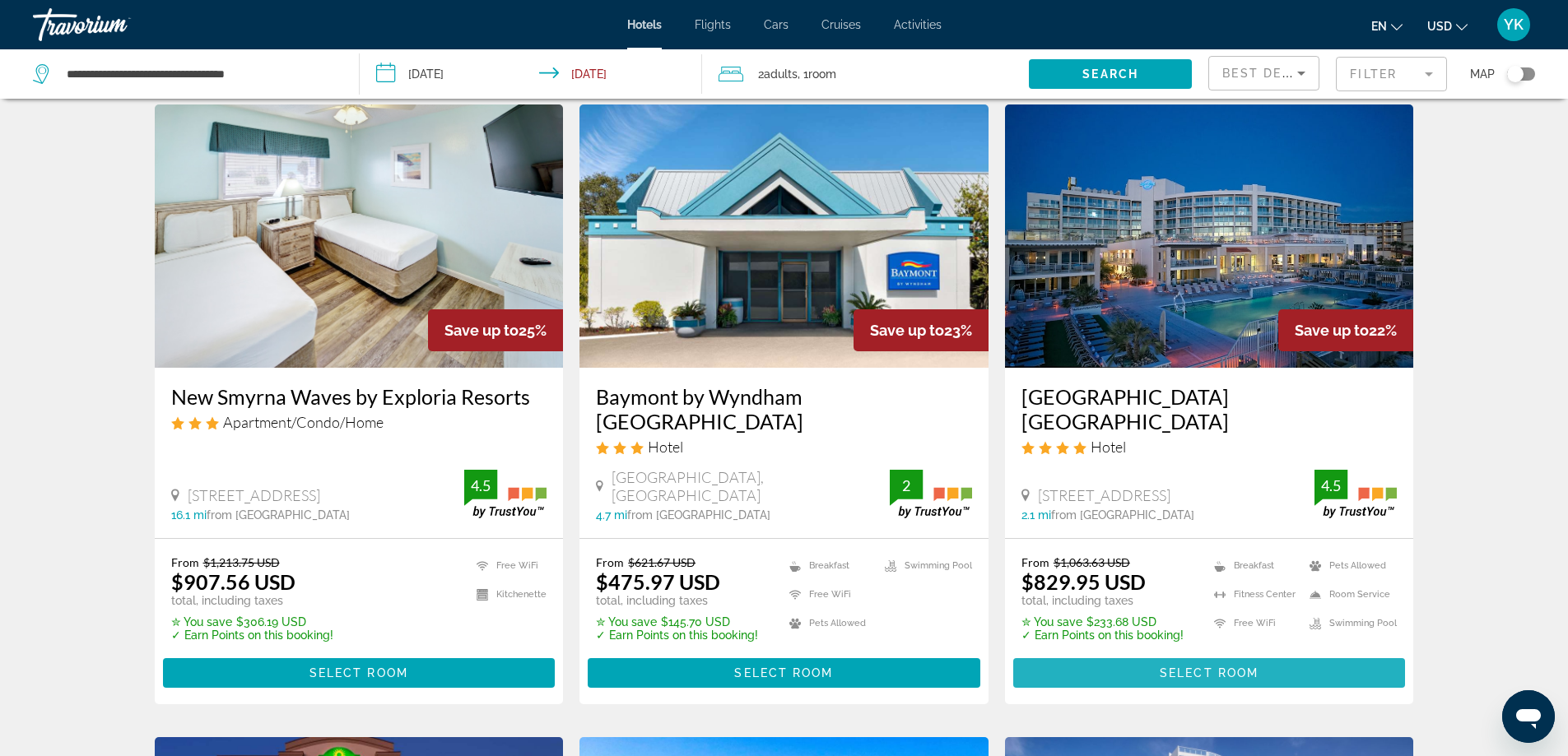
click at [1203, 673] on span "Select Room" at bounding box center [1208, 673] width 99 height 14
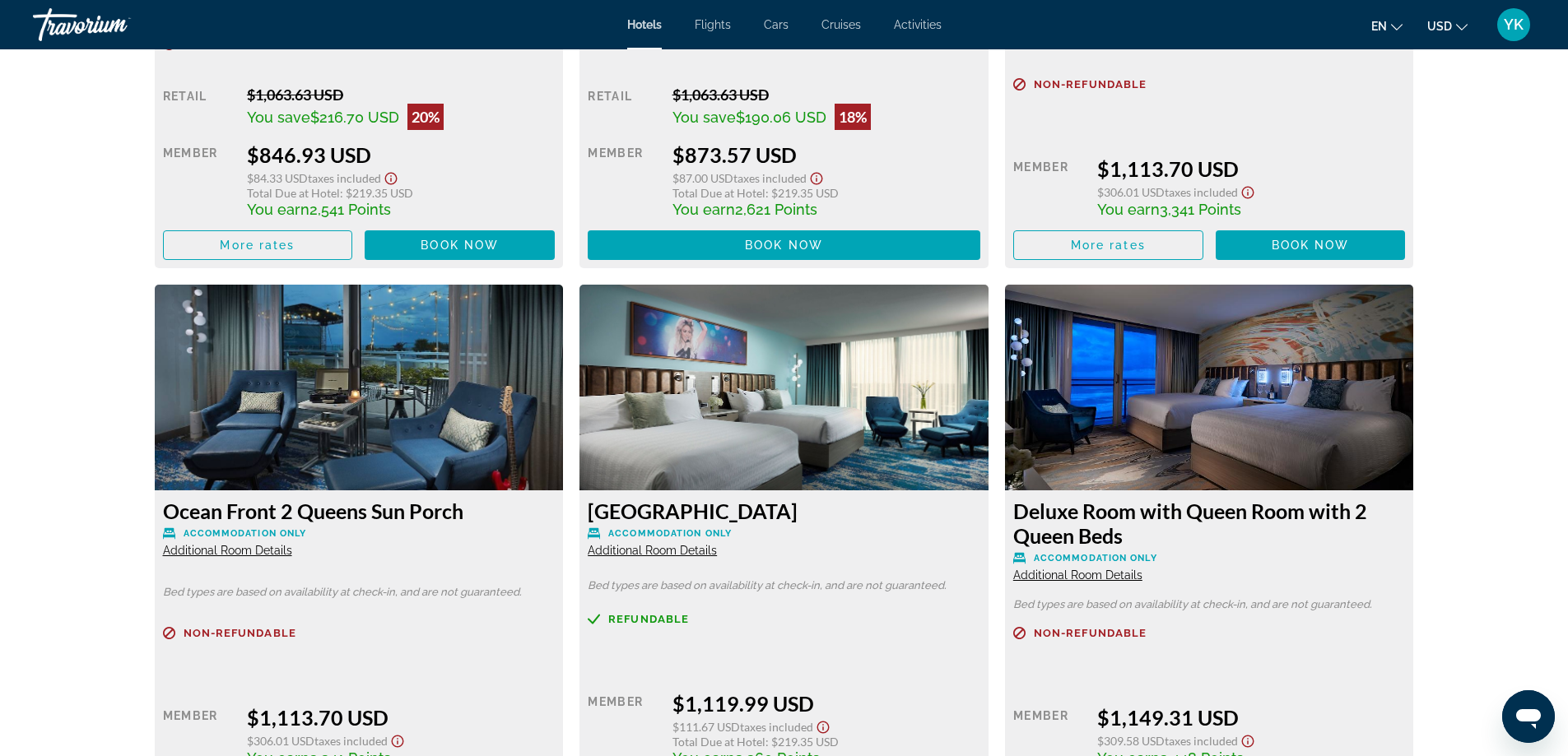
scroll to position [3290, 0]
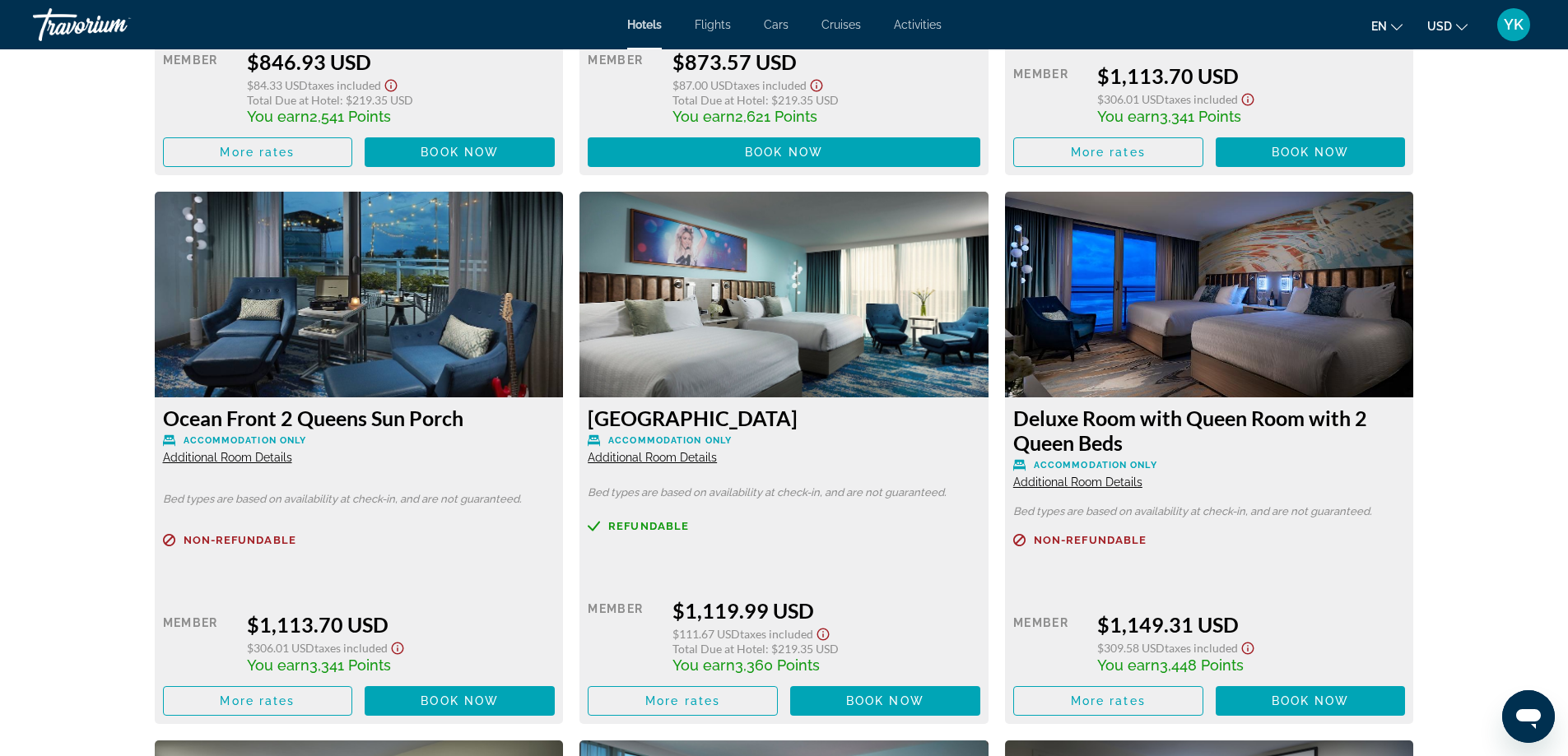
click at [827, 633] on icon "Show Taxes and Fees disclaimer" at bounding box center [823, 634] width 20 height 15
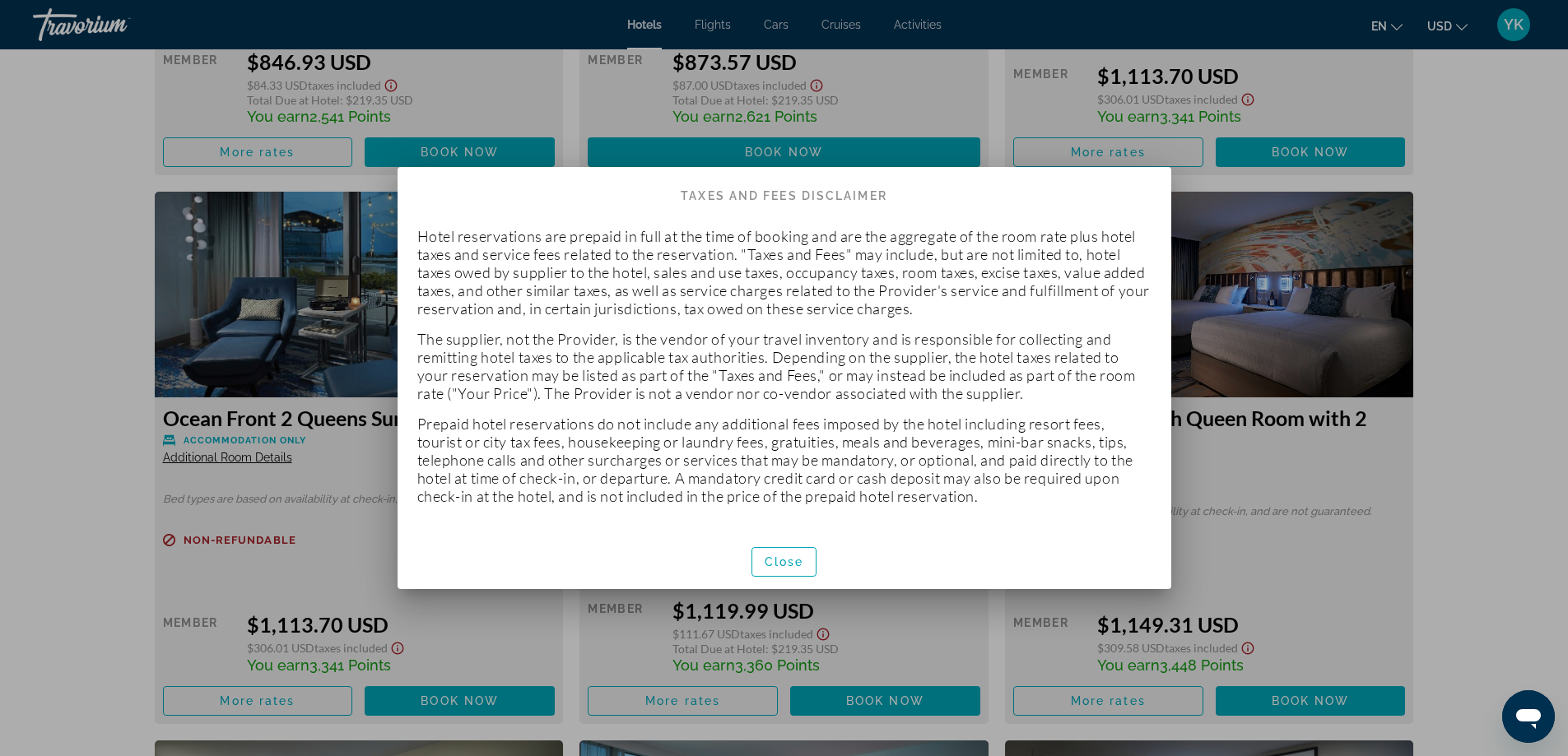
scroll to position [0, 0]
click at [804, 561] on span "button" at bounding box center [784, 562] width 64 height 40
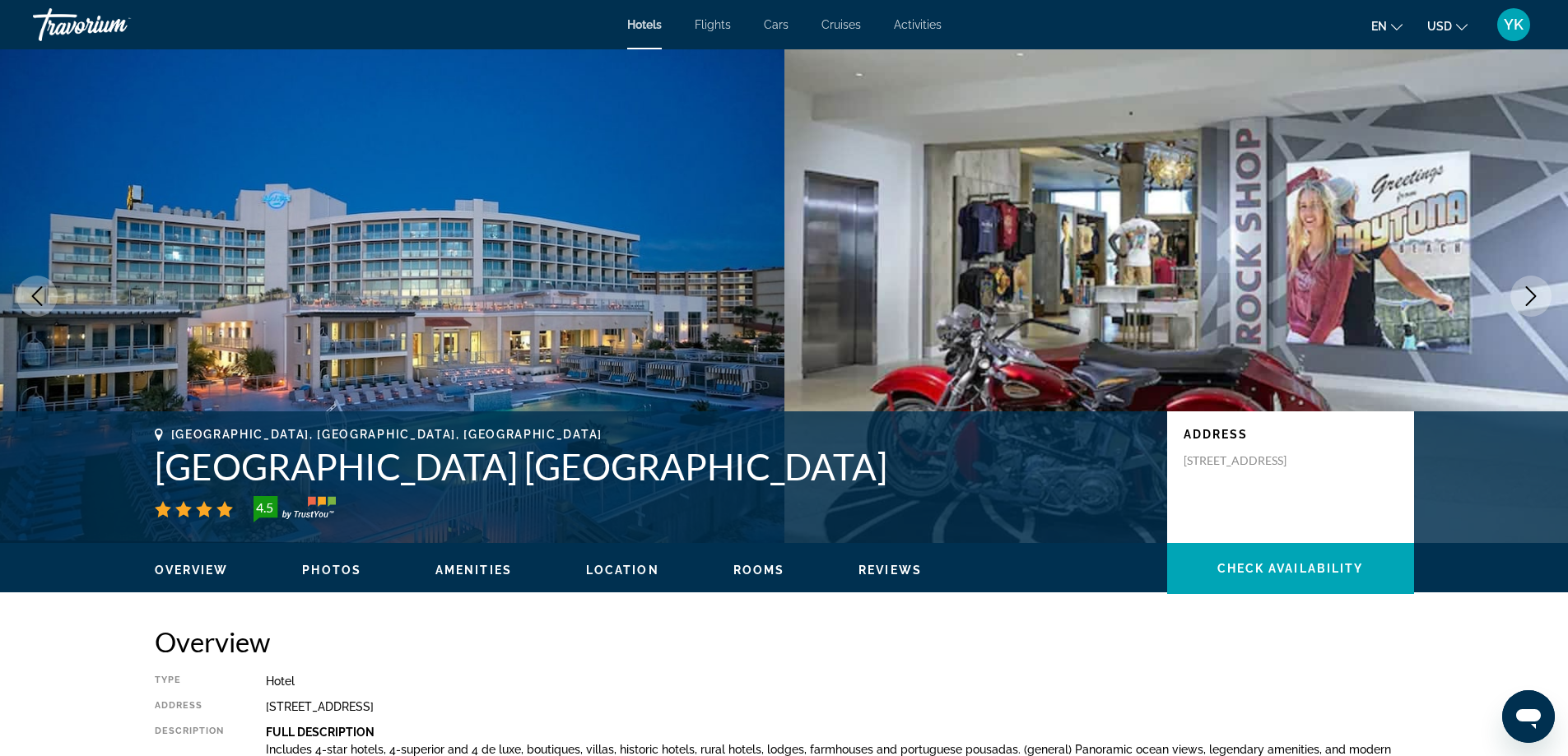
scroll to position [3290, 0]
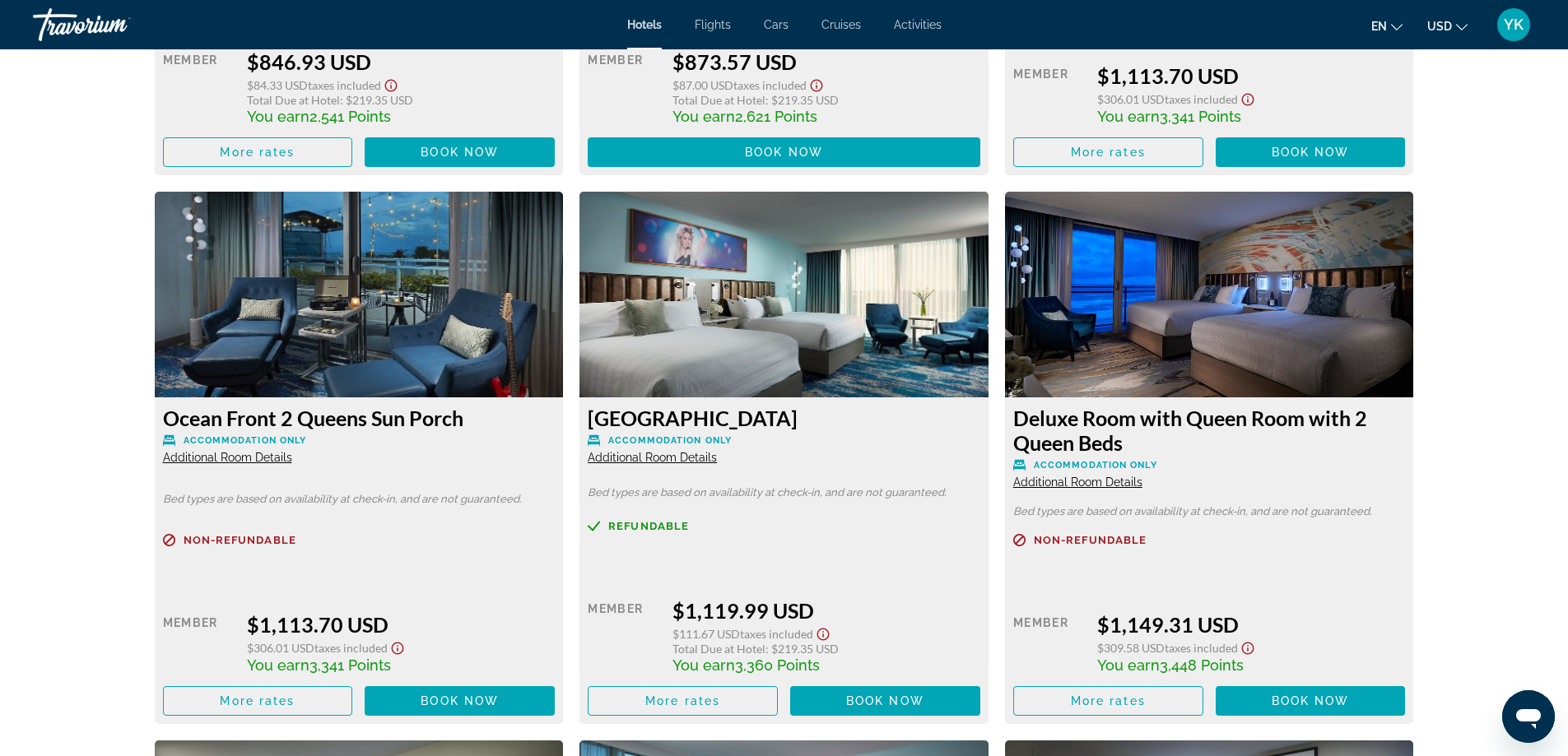
click at [699, 459] on span "Additional Room Details" at bounding box center [652, 457] width 129 height 14
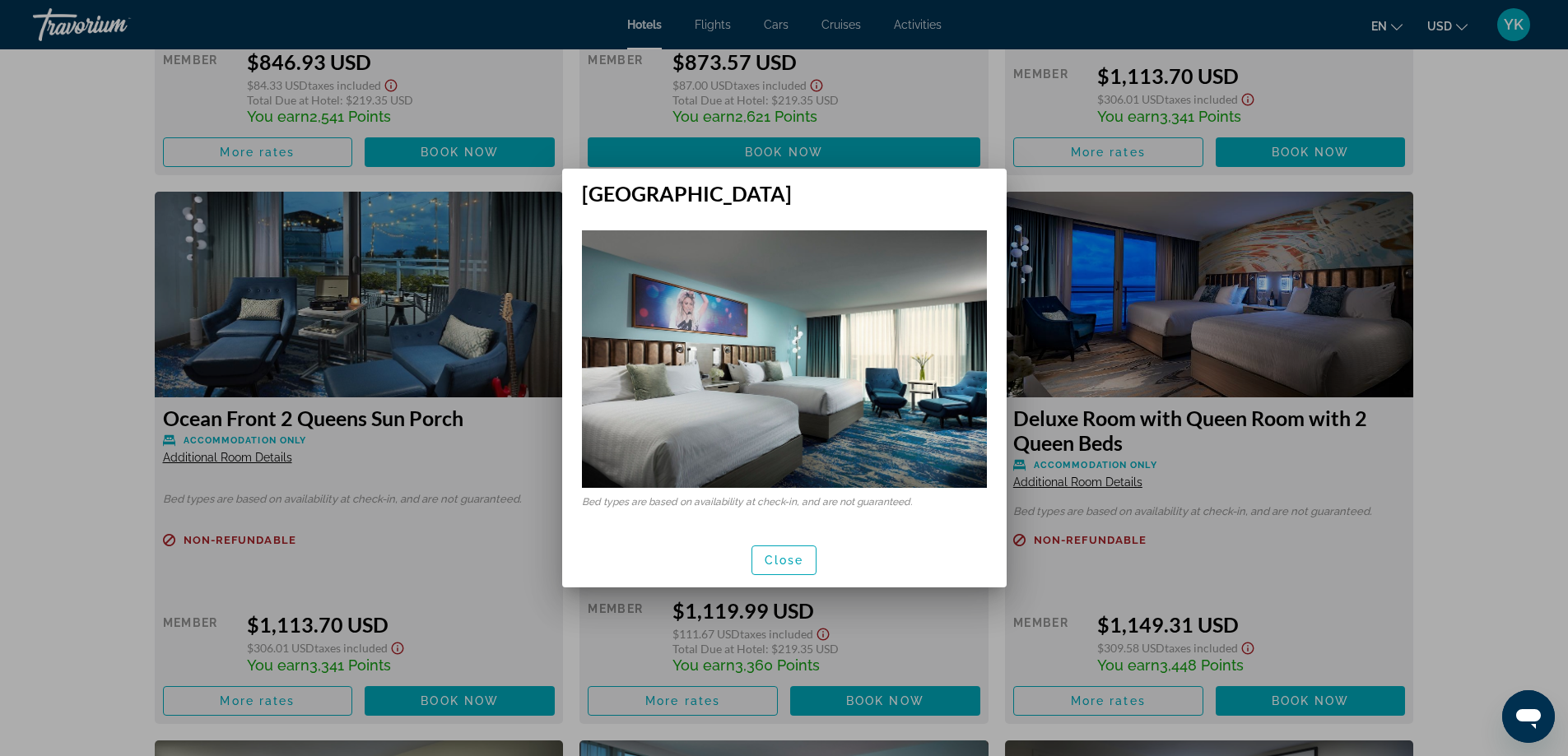
scroll to position [0, 0]
click at [784, 559] on span "Close" at bounding box center [784, 560] width 40 height 14
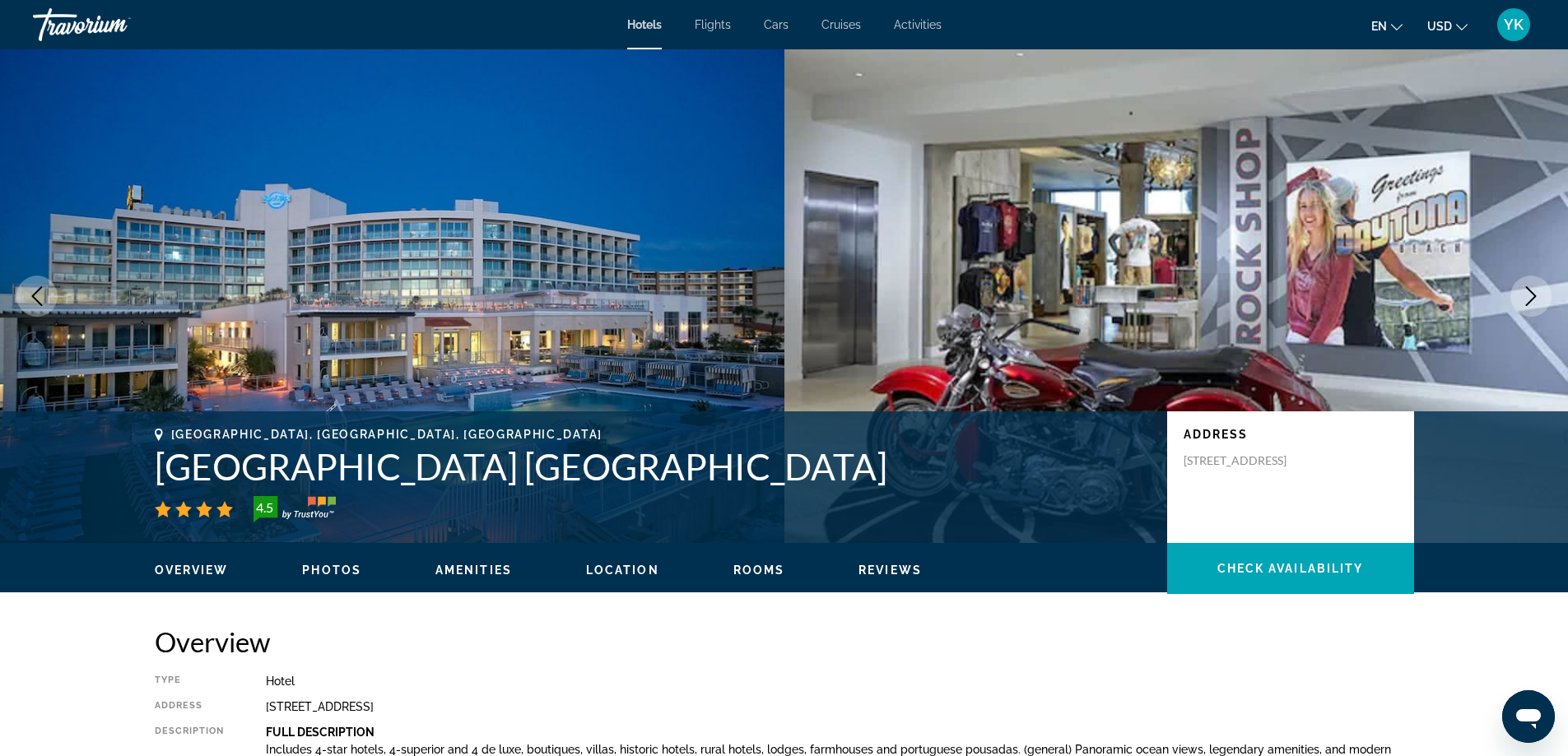
scroll to position [3290, 0]
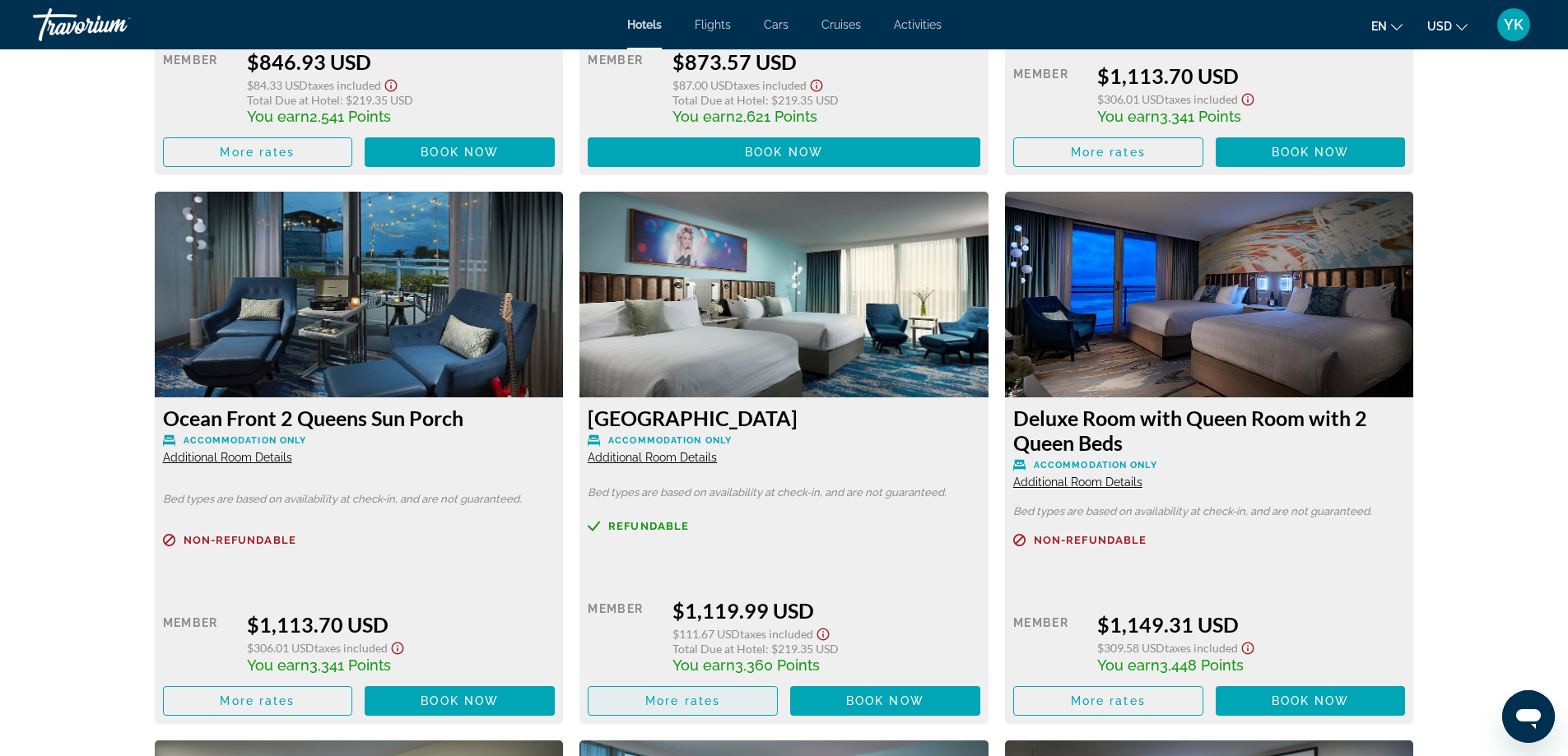
click at [735, 702] on span "Main content" at bounding box center [683, 701] width 189 height 40
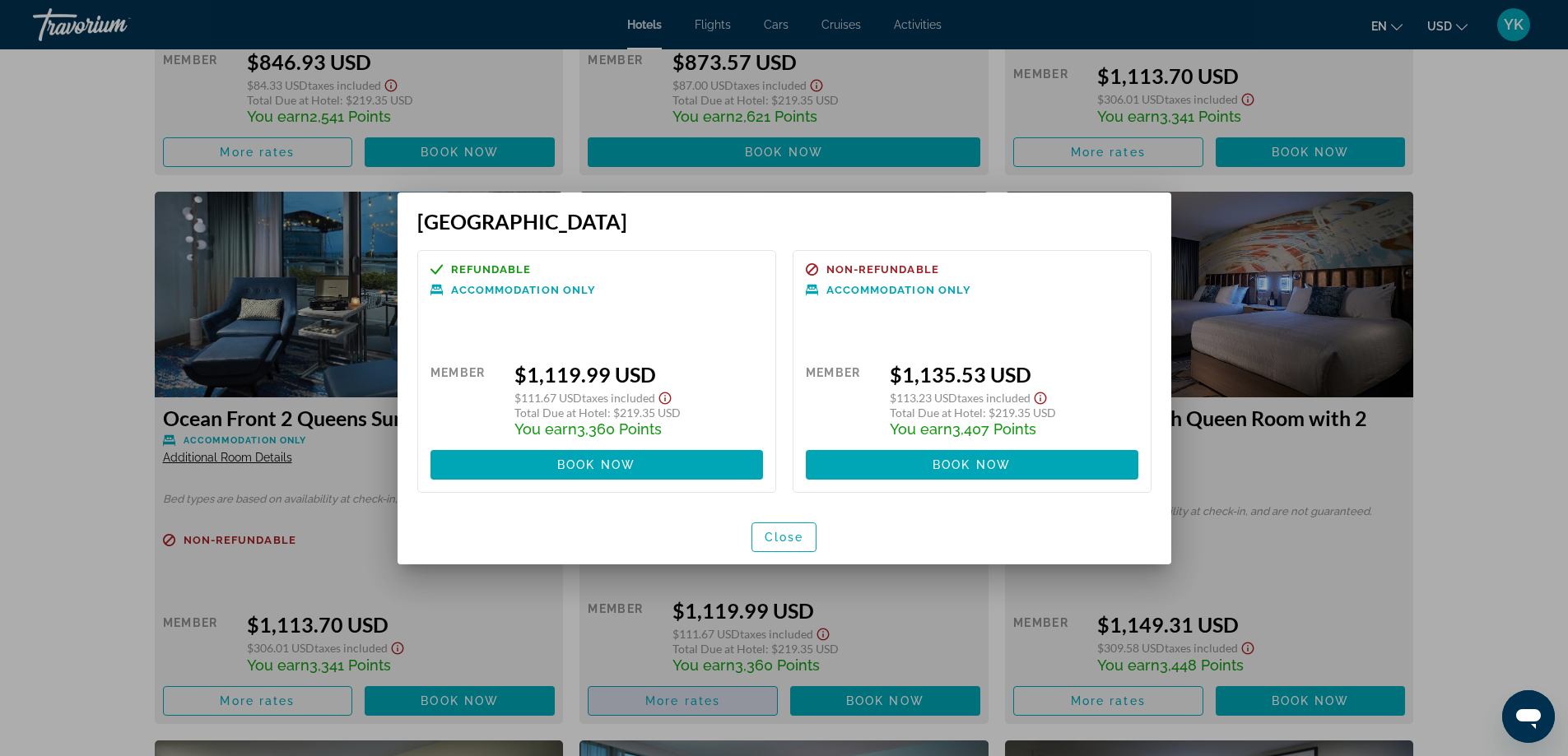
scroll to position [0, 0]
click at [782, 536] on span "Close" at bounding box center [784, 537] width 40 height 14
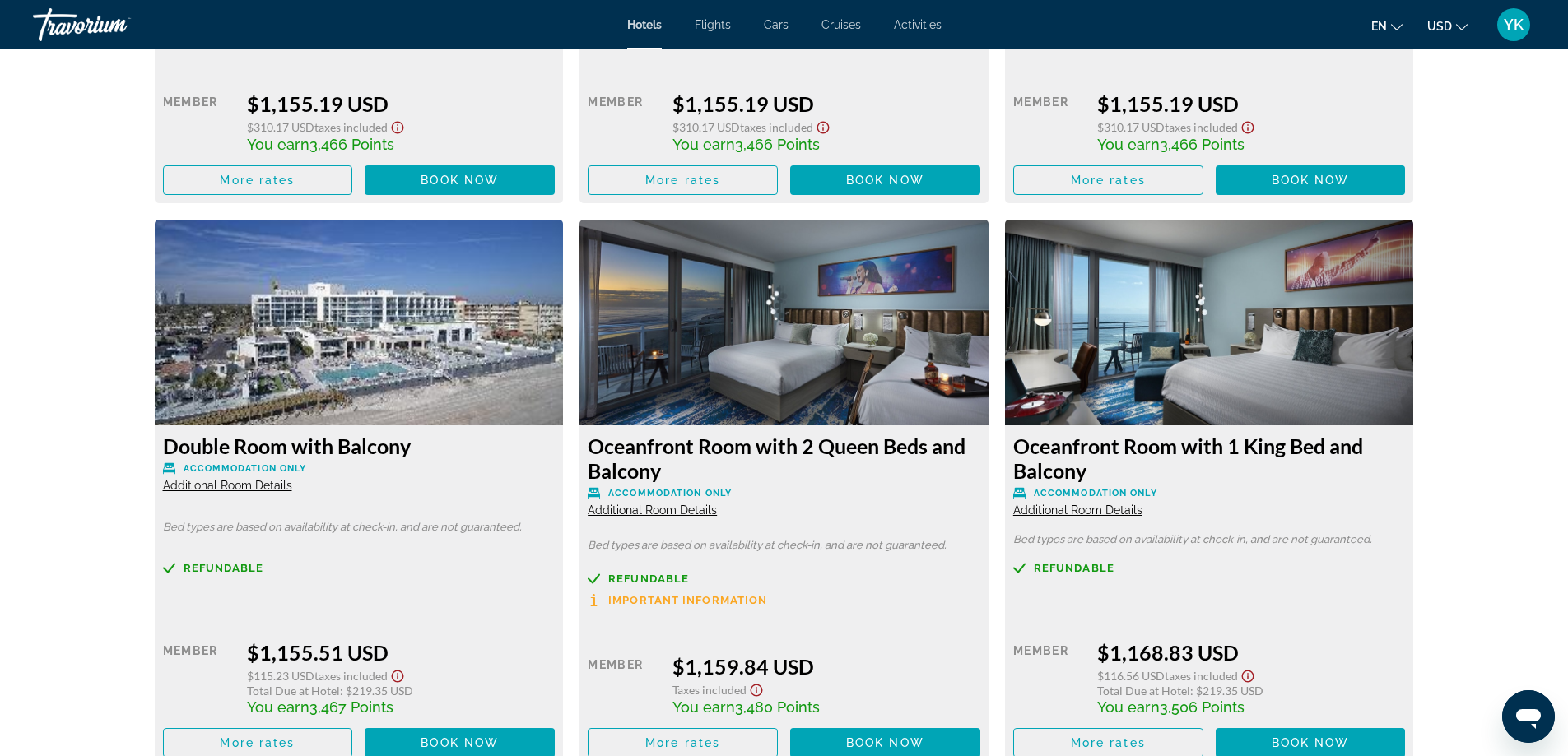
scroll to position [4442, 0]
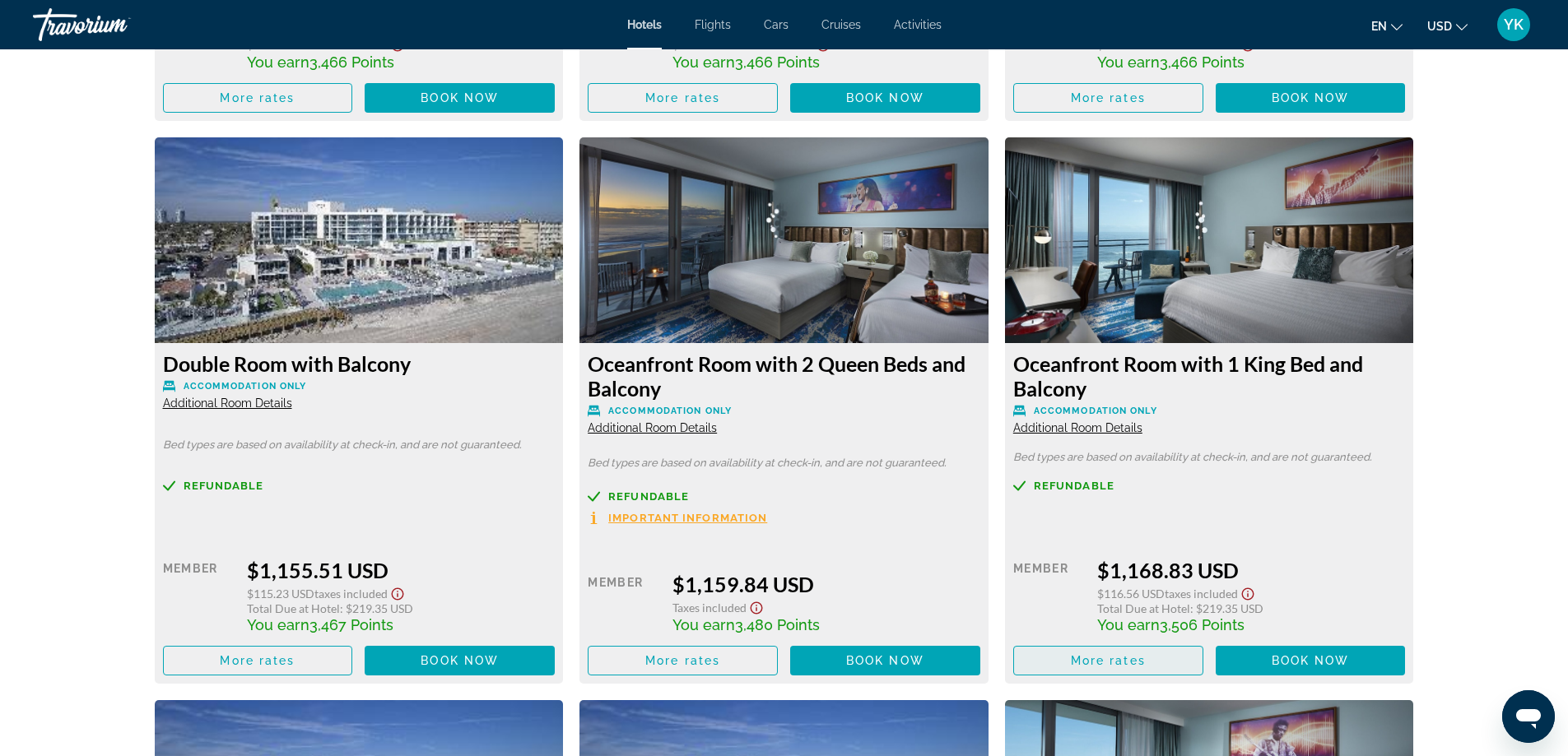
click at [1102, 655] on span "More rates" at bounding box center [1108, 661] width 74 height 14
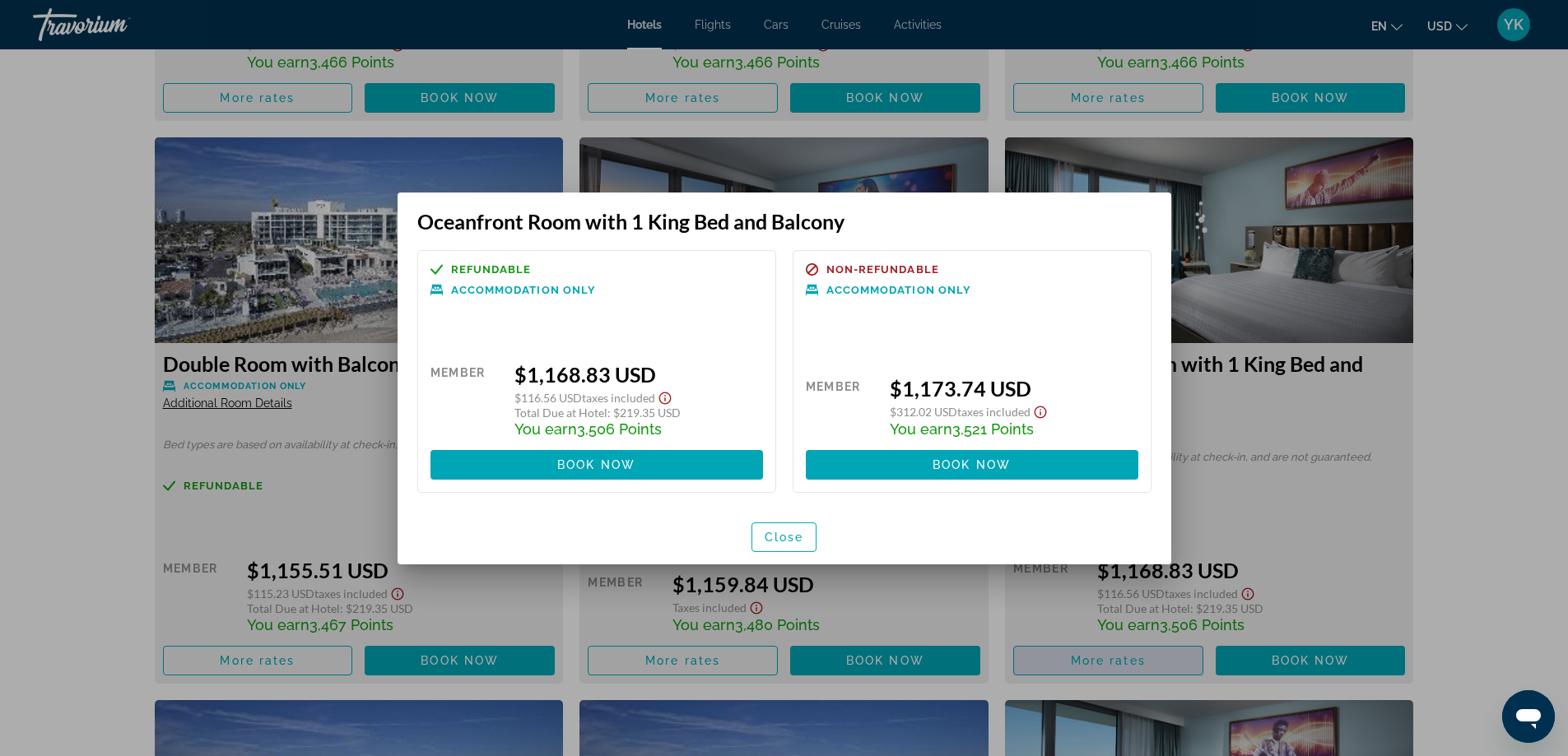
scroll to position [0, 0]
click at [784, 536] on span "Close" at bounding box center [784, 537] width 40 height 14
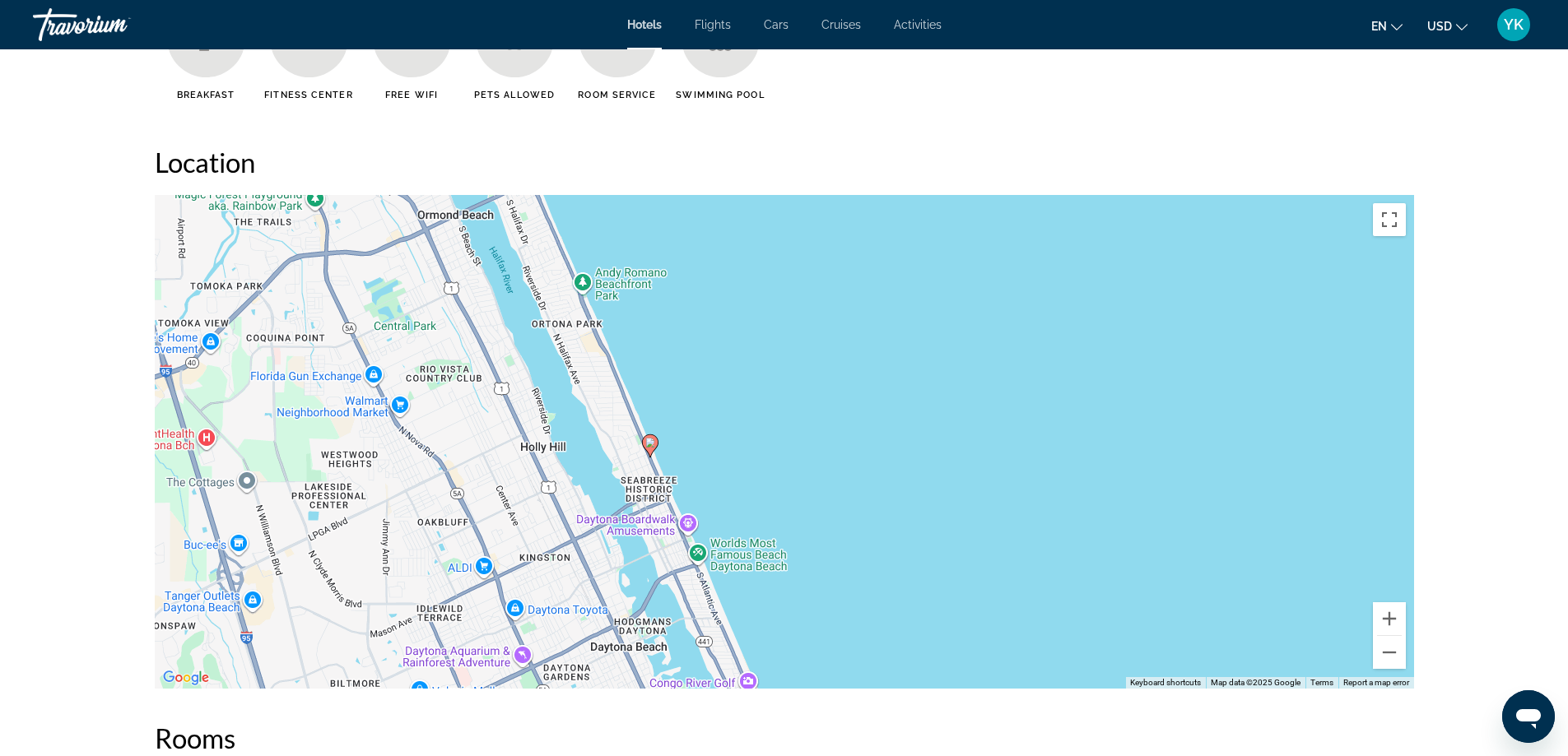
scroll to position [1399, 0]
